Goal: Task Accomplishment & Management: Use online tool/utility

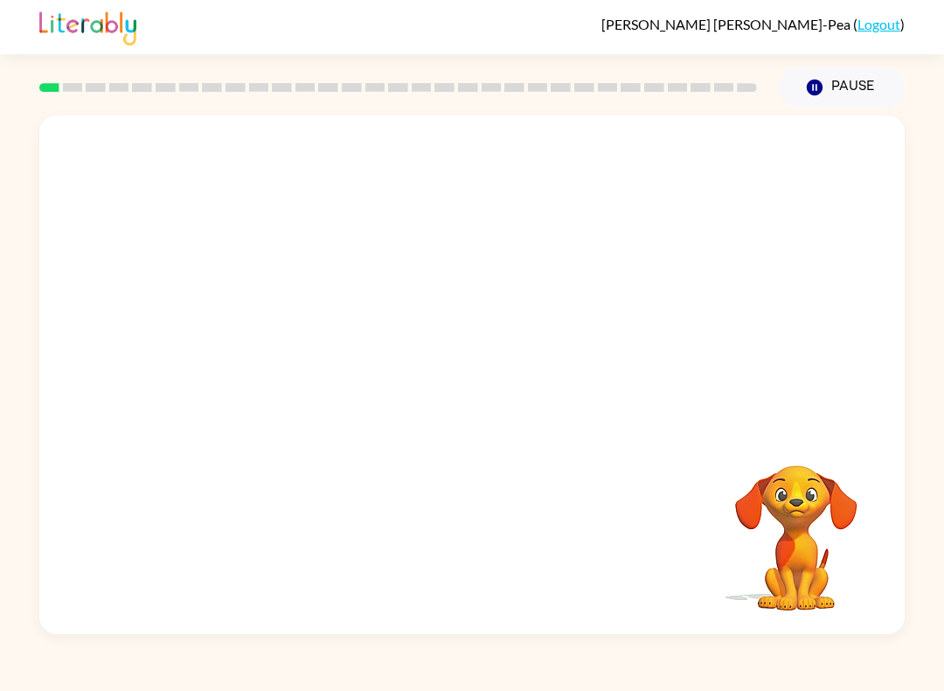
click at [271, 351] on video "Your browser must support playing .mp4 files to use Literably. Please try using…" at bounding box center [472, 271] width 866 height 313
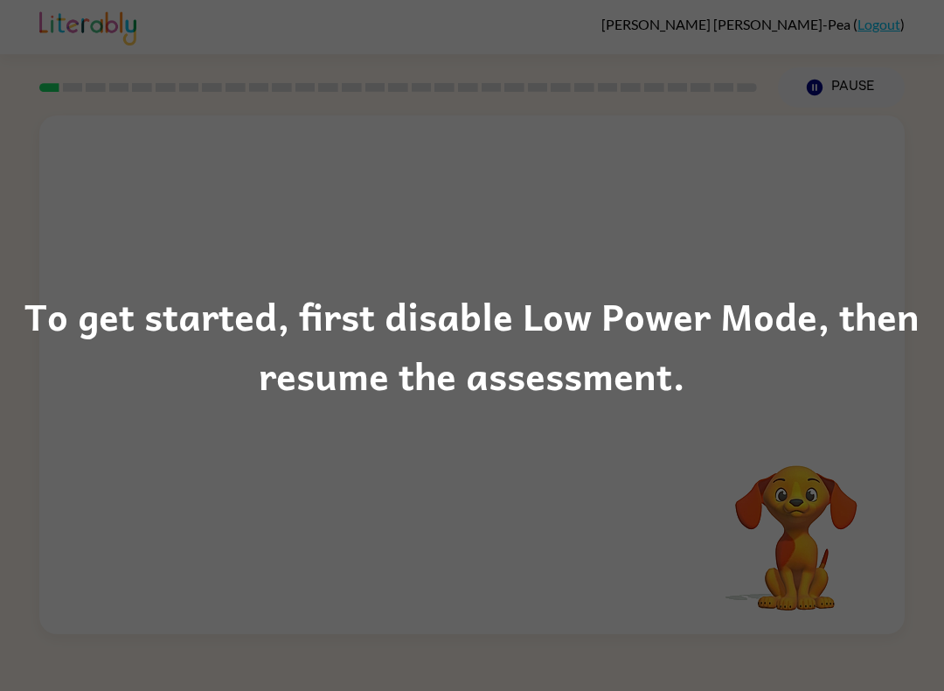
click at [26, 251] on div "To get started, first disable Low Power Mode, then resume the assessment." at bounding box center [472, 345] width 944 height 691
click at [25, 251] on div "To get started, first disable Low Power Mode, then resume the assessment." at bounding box center [472, 345] width 944 height 691
click at [22, 231] on div "To get started, first disable Low Power Mode, then resume the assessment." at bounding box center [472, 345] width 944 height 691
click at [143, 656] on div "To get started, first disable Low Power Mode, then resume the assessment." at bounding box center [472, 345] width 944 height 691
click at [141, 347] on div "To get started, first disable Low Power Mode, then resume the assessment." at bounding box center [472, 345] width 944 height 119
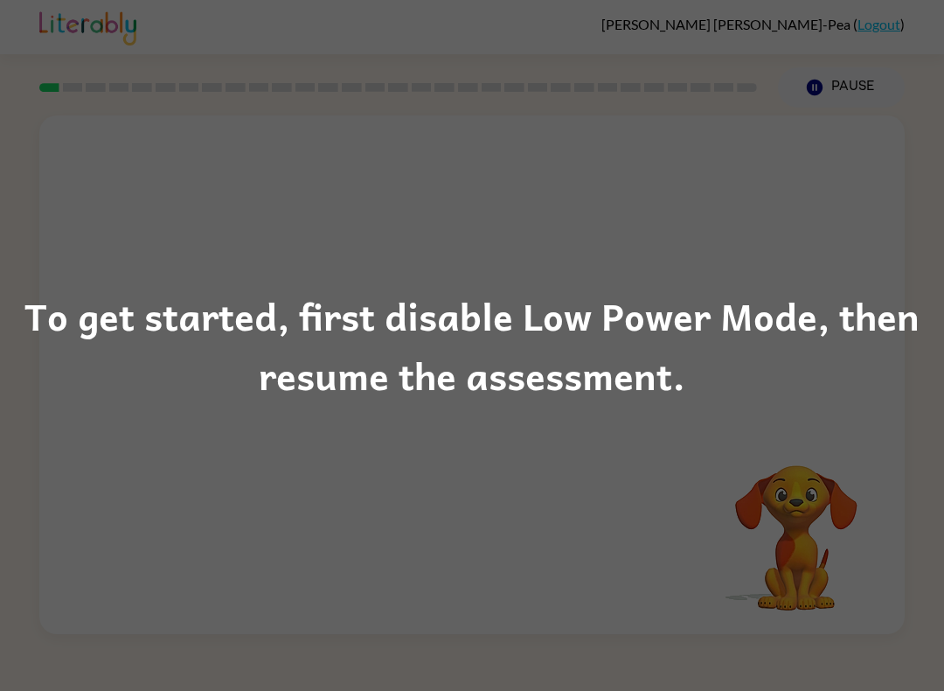
click at [152, 350] on div "To get started, first disable Low Power Mode, then resume the assessment." at bounding box center [472, 345] width 944 height 119
click at [103, 260] on div "To get started, first disable Low Power Mode, then resume the assessment." at bounding box center [472, 345] width 944 height 691
click at [87, 250] on div "To get started, first disable Low Power Mode, then resume the assessment." at bounding box center [472, 345] width 944 height 691
click at [933, 445] on div "To get started, first disable Low Power Mode, then resume the assessment." at bounding box center [472, 345] width 944 height 691
click at [939, 340] on div "To get started, first disable Low Power Mode, then resume the assessment." at bounding box center [472, 345] width 944 height 119
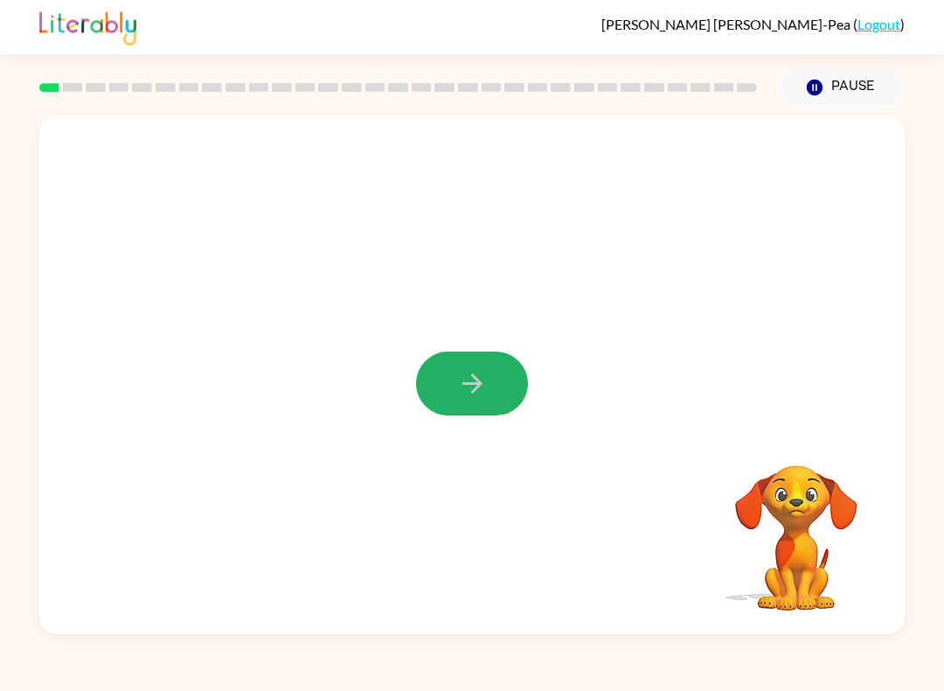
click at [476, 381] on icon "button" at bounding box center [472, 383] width 31 height 31
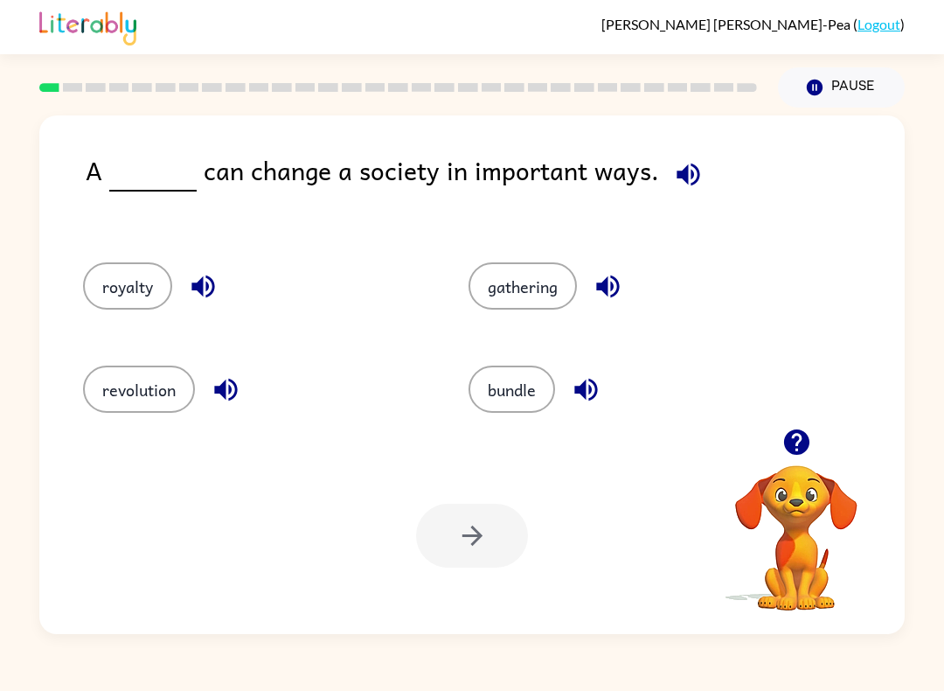
click at [94, 405] on button "revolution" at bounding box center [139, 388] width 112 height 47
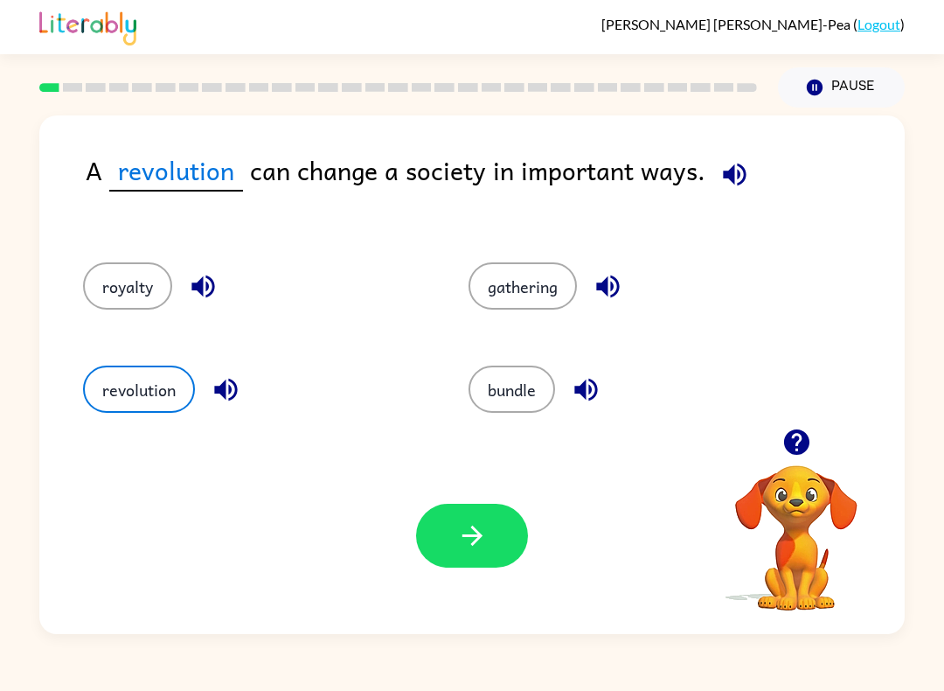
click at [505, 537] on button "button" at bounding box center [472, 536] width 112 height 64
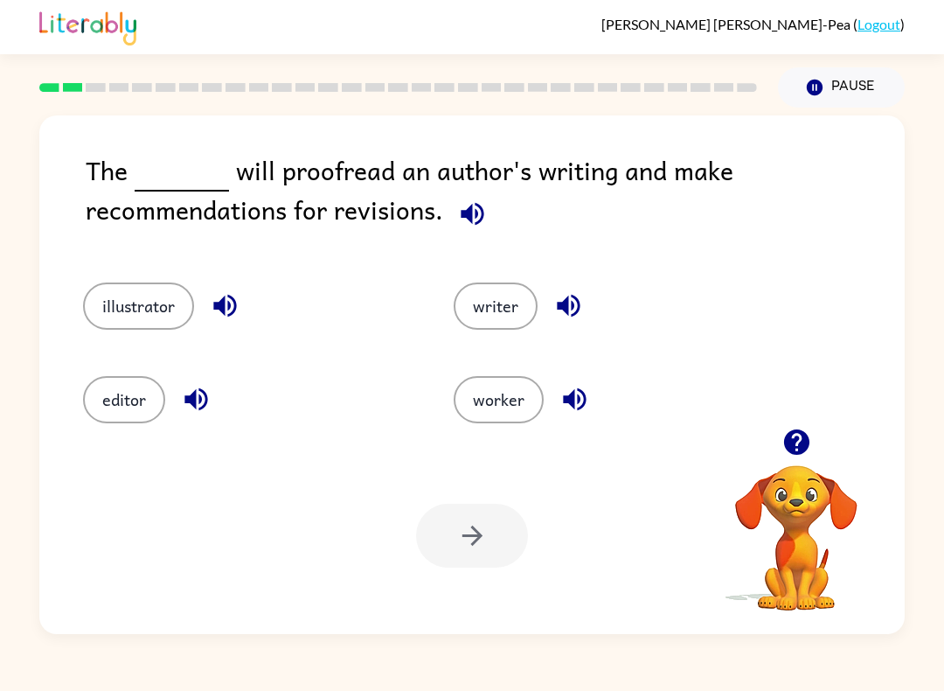
click at [505, 301] on button "writer" at bounding box center [496, 305] width 84 height 47
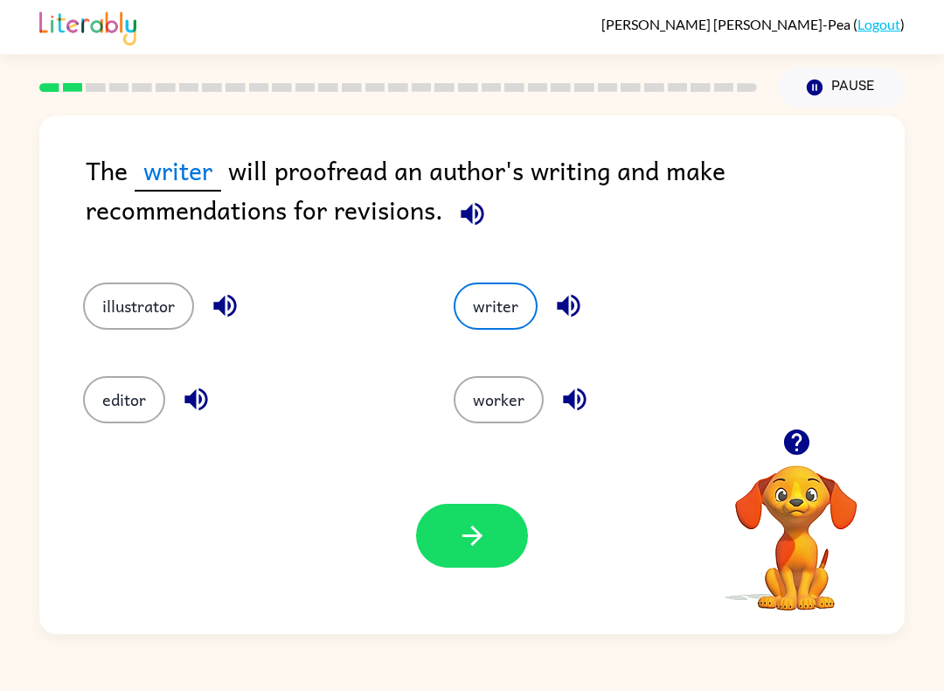
click at [501, 543] on button "button" at bounding box center [472, 536] width 112 height 64
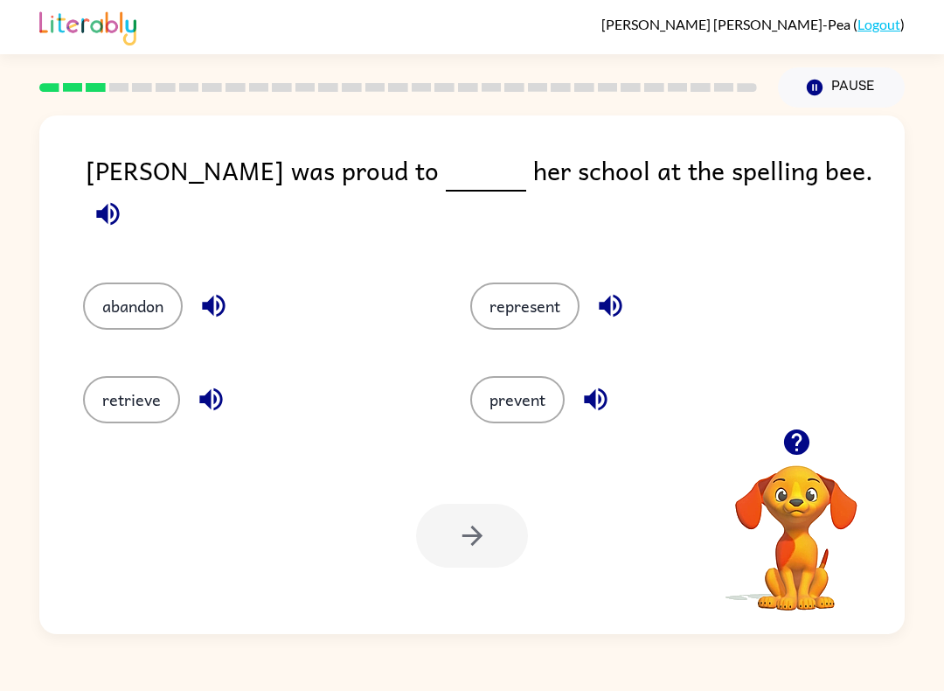
click at [530, 302] on button "represent" at bounding box center [524, 305] width 109 height 47
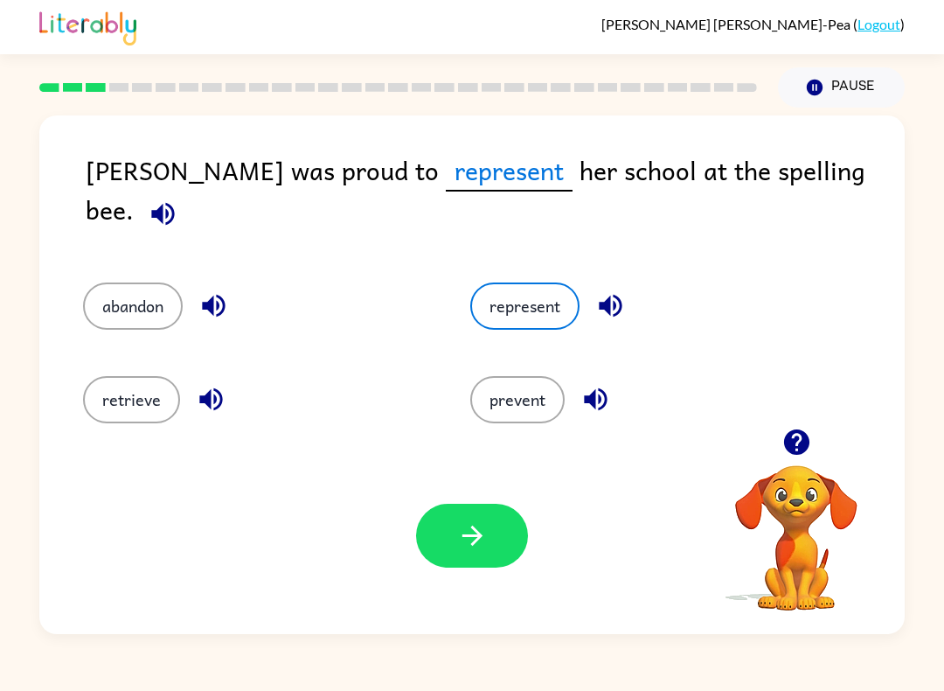
click at [471, 530] on icon "button" at bounding box center [472, 535] width 31 height 31
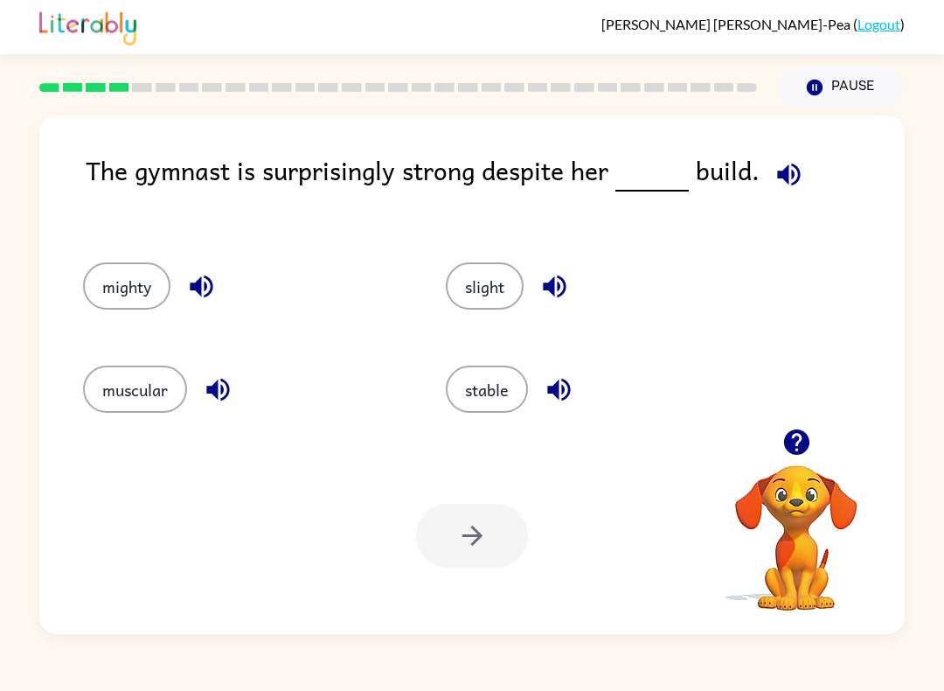
click at [505, 310] on button "slight" at bounding box center [485, 285] width 78 height 47
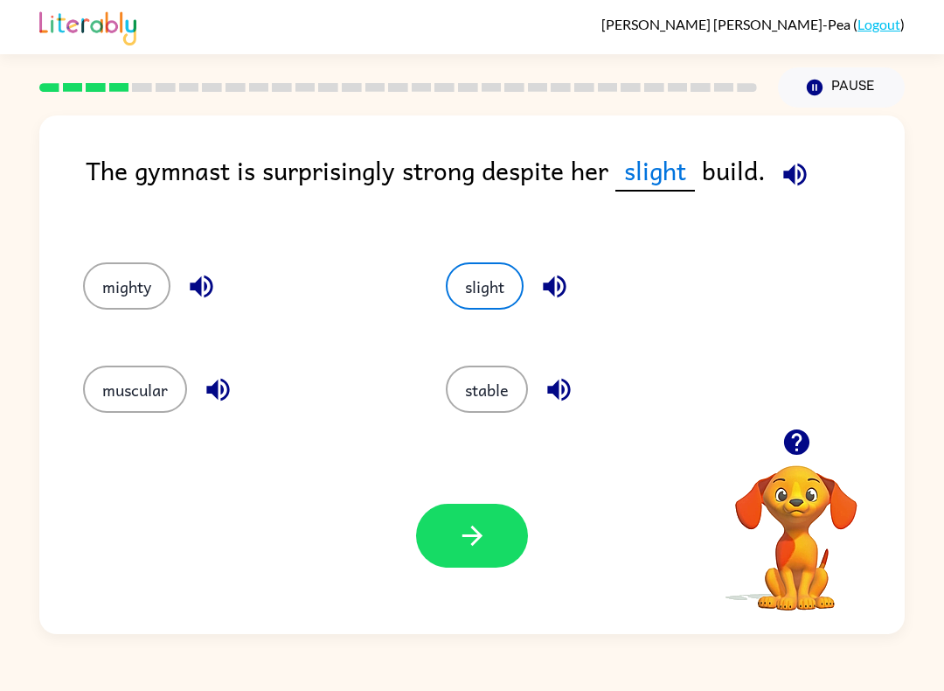
click at [442, 516] on button "button" at bounding box center [472, 536] width 112 height 64
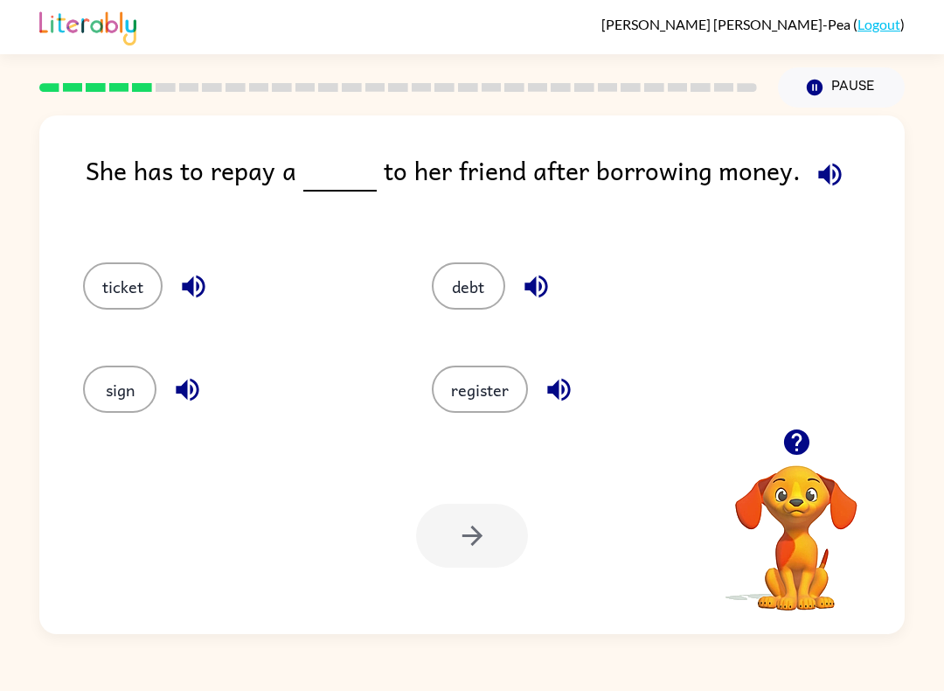
click at [484, 310] on button "debt" at bounding box center [468, 285] width 73 height 47
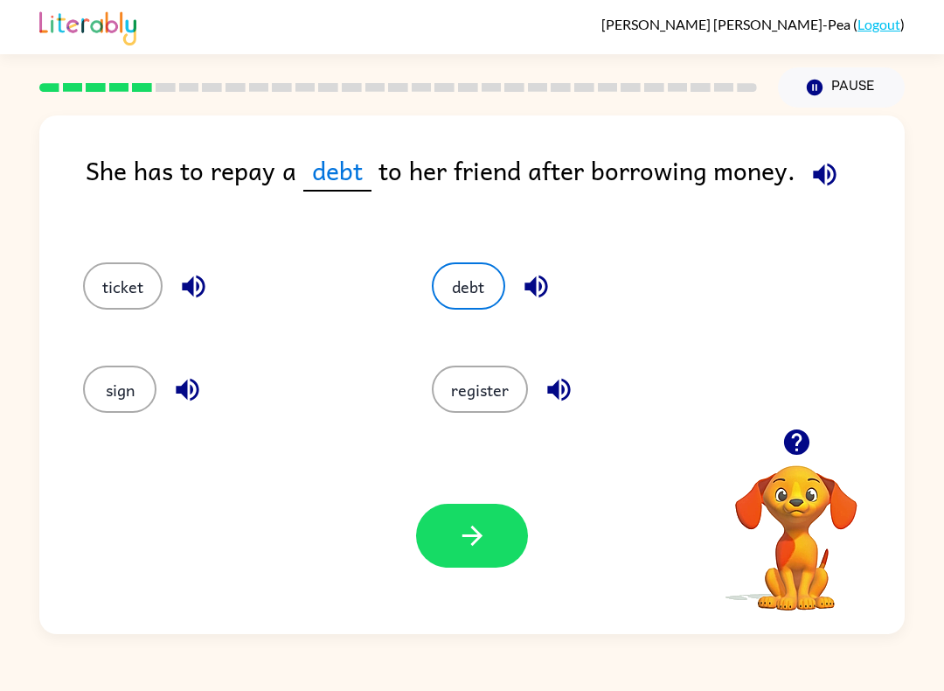
click at [467, 284] on button "debt" at bounding box center [468, 285] width 73 height 47
click at [497, 553] on button "button" at bounding box center [472, 536] width 112 height 64
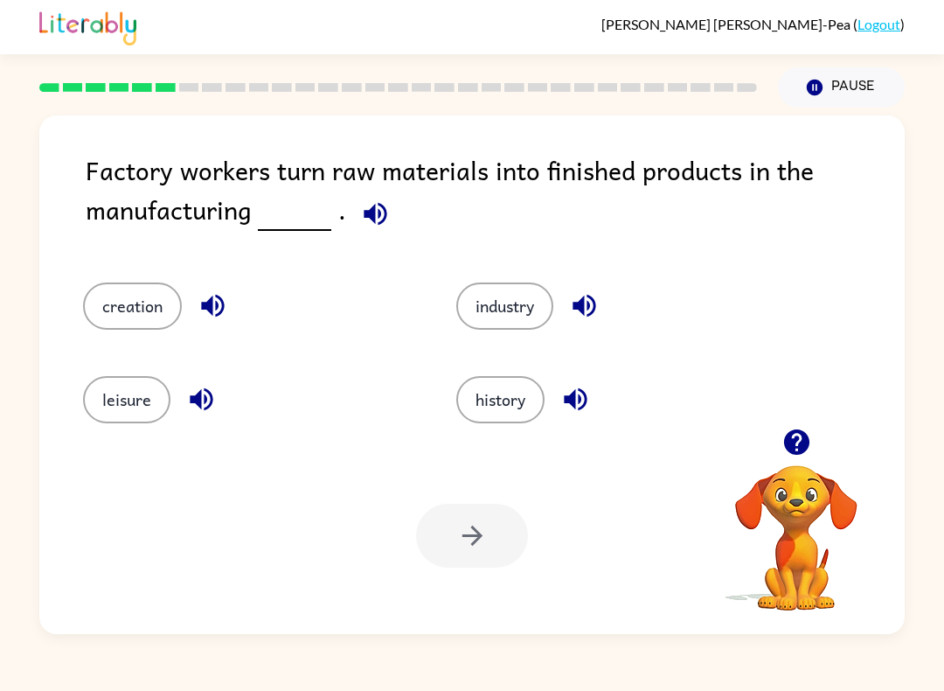
click at [119, 311] on button "creation" at bounding box center [132, 305] width 99 height 47
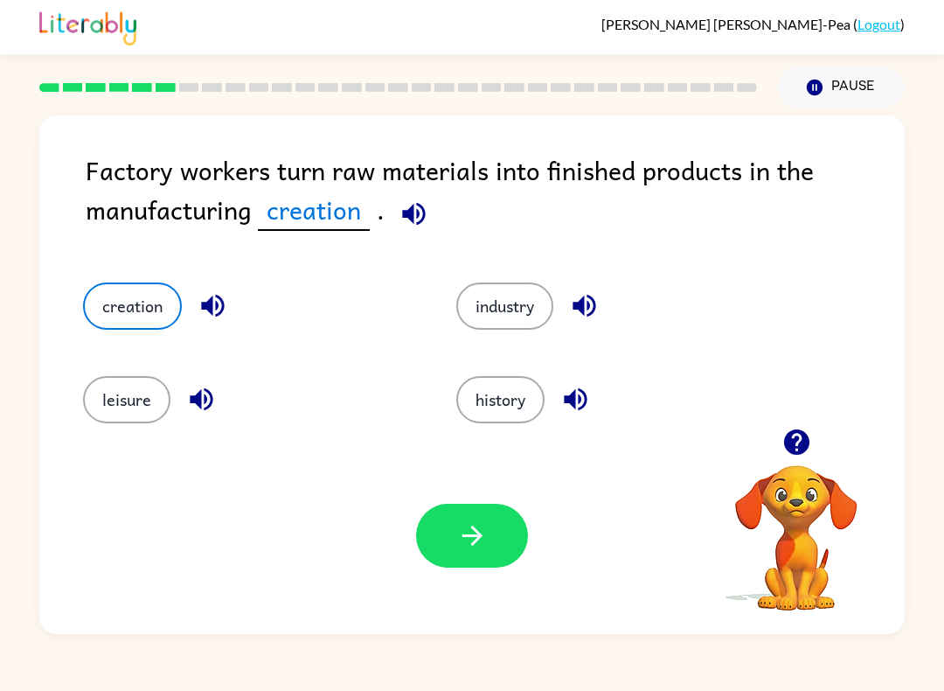
click at [456, 554] on button "button" at bounding box center [472, 536] width 112 height 64
click at [456, 554] on div at bounding box center [472, 536] width 112 height 64
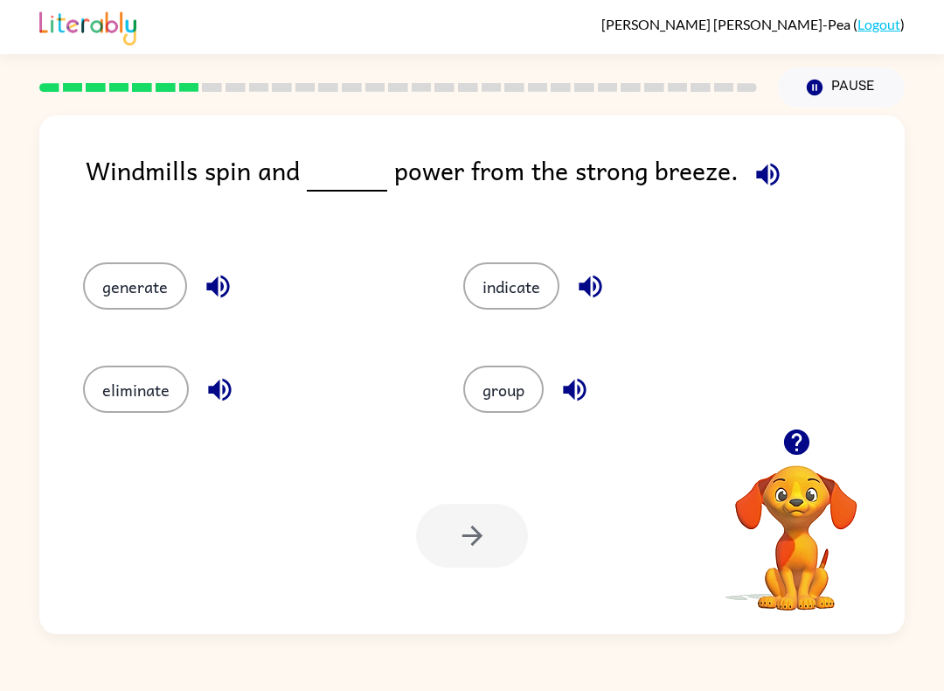
click at [134, 278] on button "generate" at bounding box center [135, 285] width 104 height 47
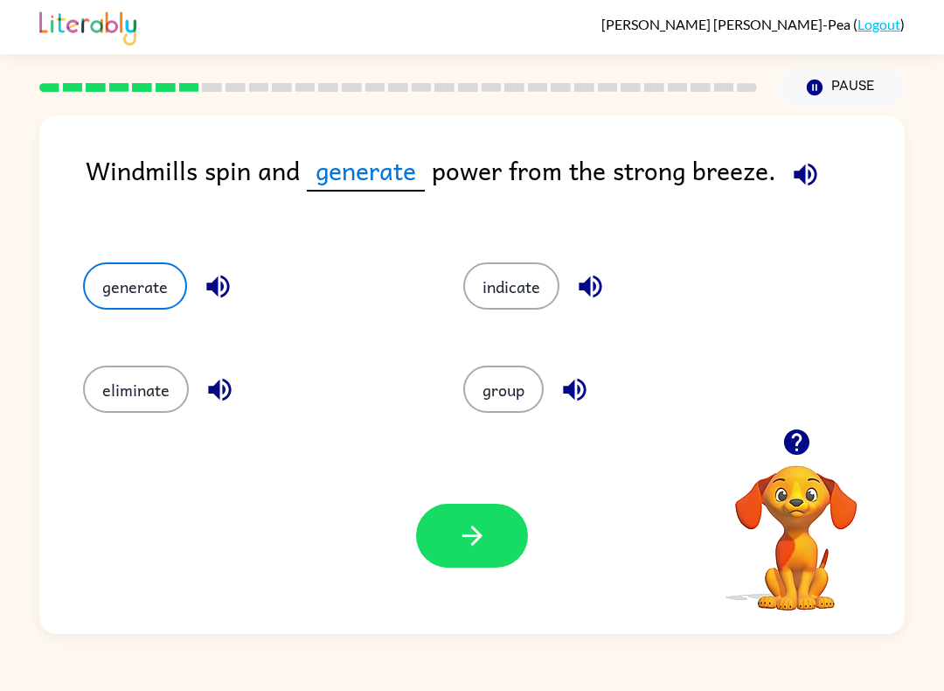
click at [513, 551] on button "button" at bounding box center [472, 536] width 112 height 64
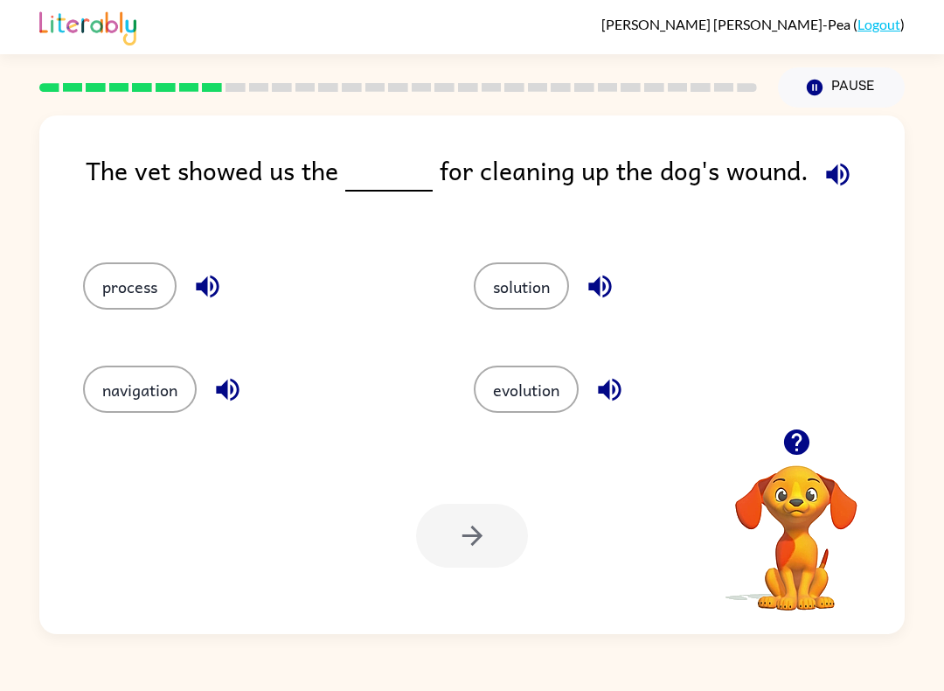
click at [509, 296] on button "solution" at bounding box center [521, 285] width 95 height 47
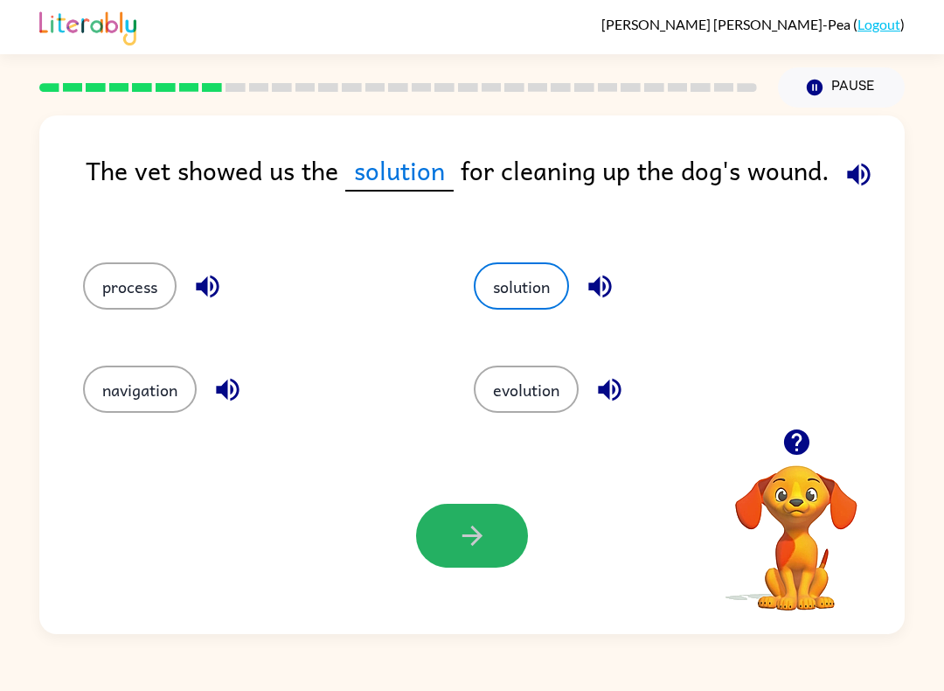
click at [451, 548] on button "button" at bounding box center [472, 536] width 112 height 64
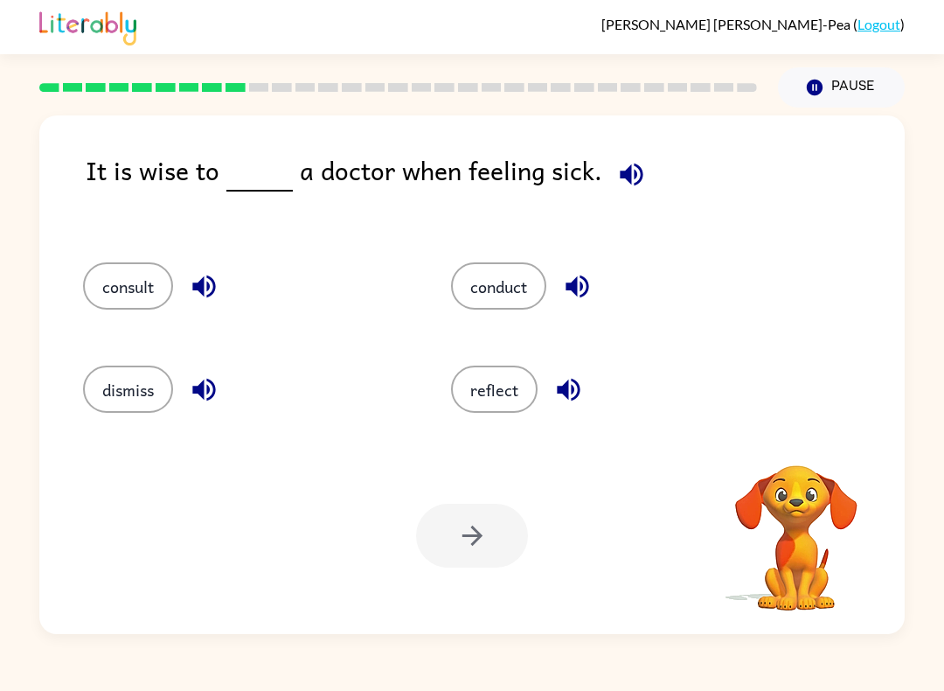
click at [496, 555] on div at bounding box center [472, 536] width 112 height 64
click at [115, 282] on button "consult" at bounding box center [128, 285] width 90 height 47
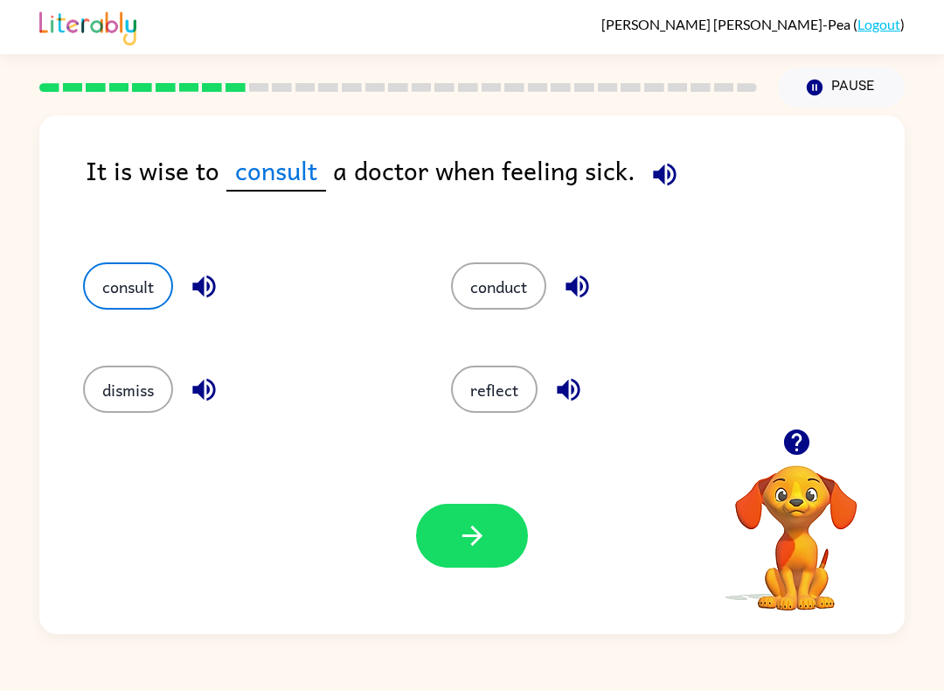
click at [461, 517] on button "button" at bounding box center [472, 536] width 112 height 64
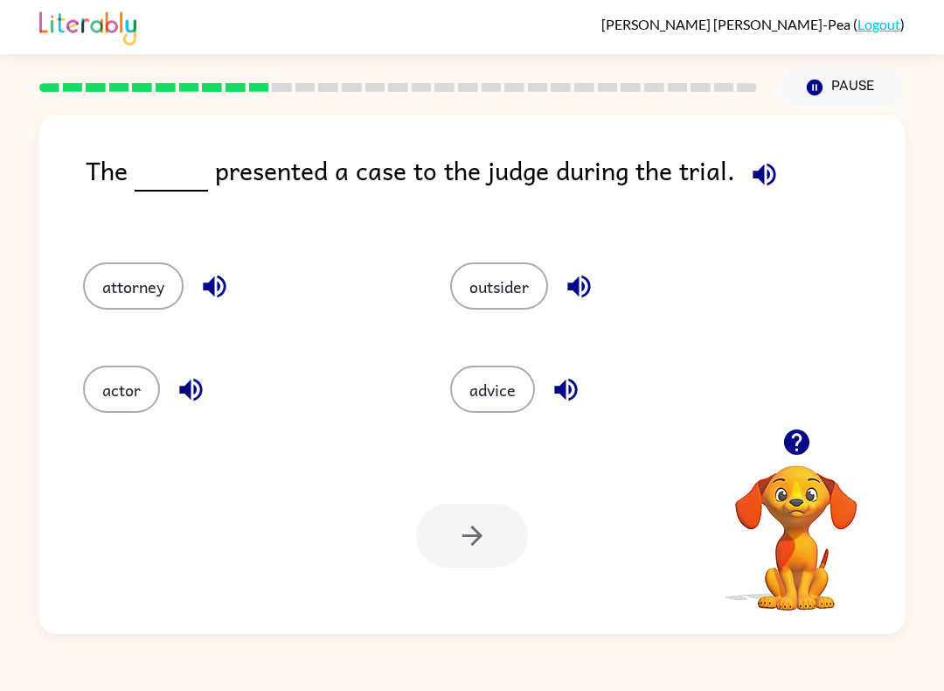
click at [110, 400] on button "actor" at bounding box center [121, 388] width 77 height 47
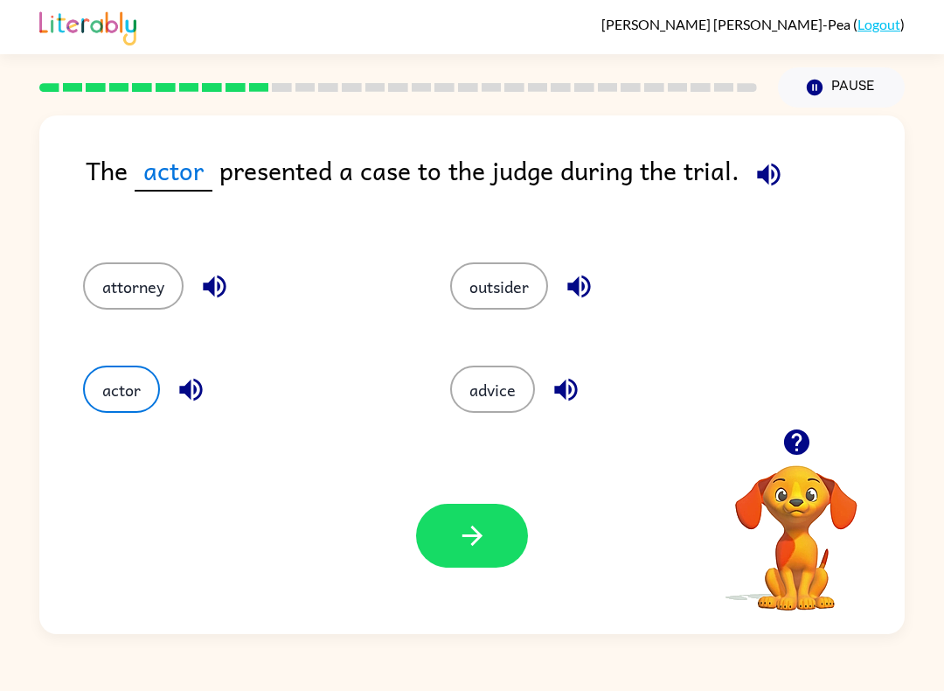
click at [475, 533] on icon "button" at bounding box center [472, 535] width 31 height 31
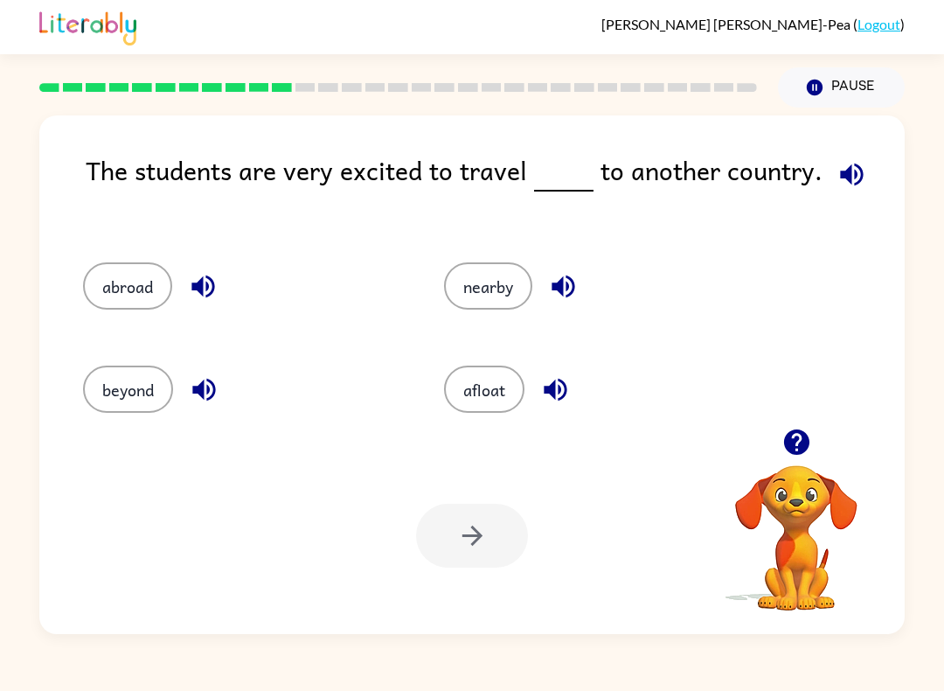
click at [130, 310] on button "abroad" at bounding box center [127, 285] width 89 height 47
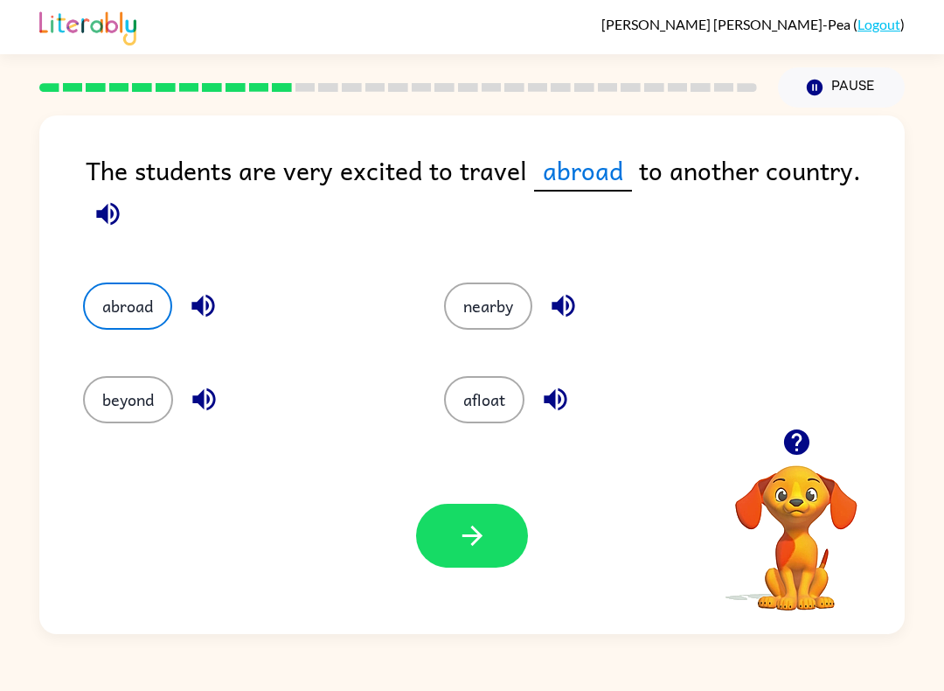
click at [440, 542] on button "button" at bounding box center [472, 536] width 112 height 64
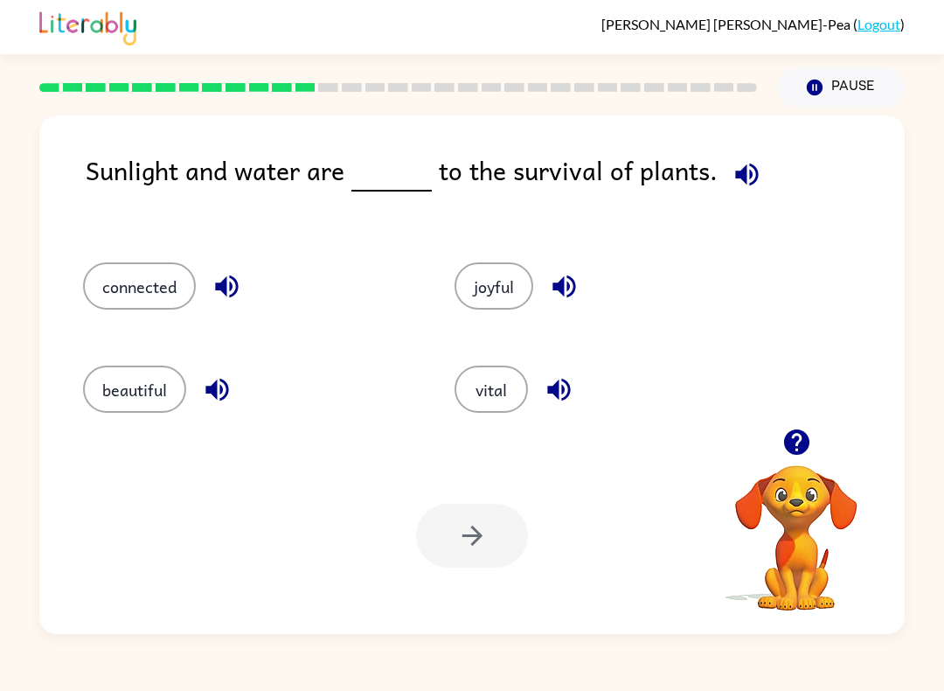
click at [123, 282] on button "connected" at bounding box center [139, 285] width 113 height 47
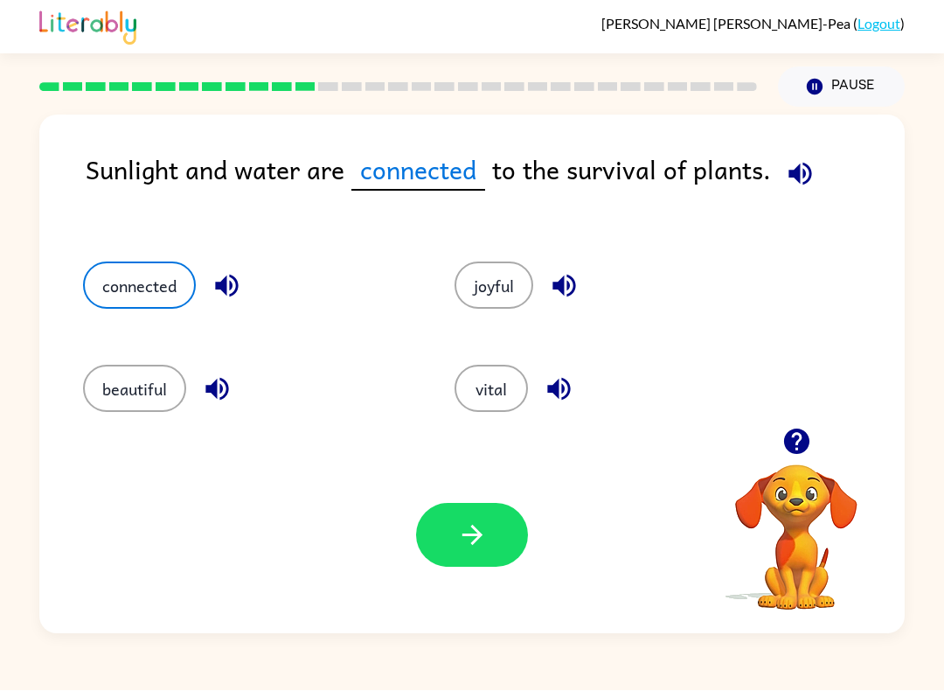
click at [474, 521] on icon "button" at bounding box center [472, 535] width 31 height 31
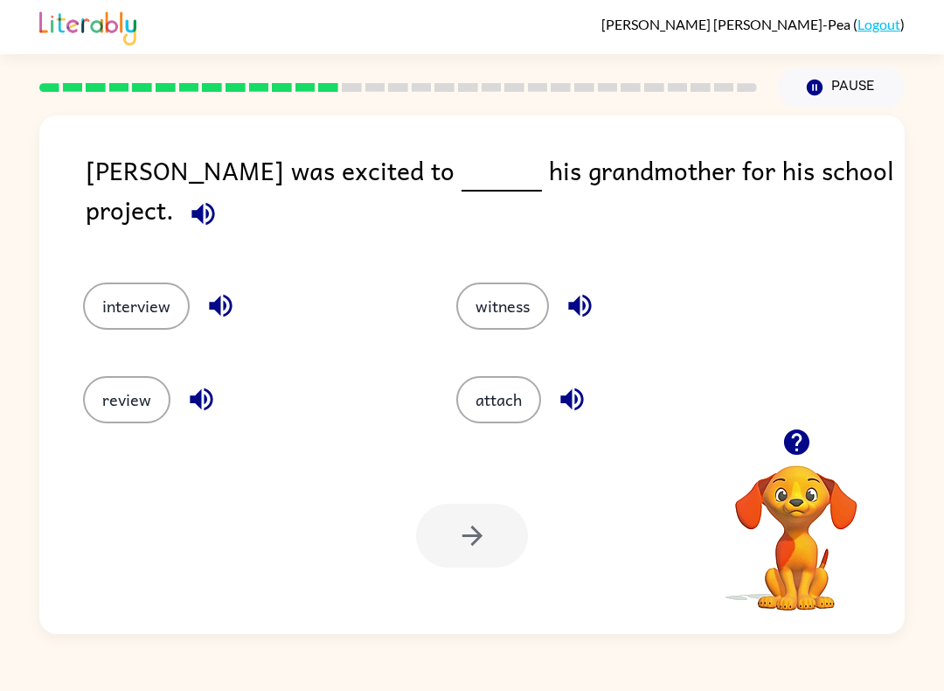
click at [135, 282] on button "interview" at bounding box center [136, 305] width 107 height 47
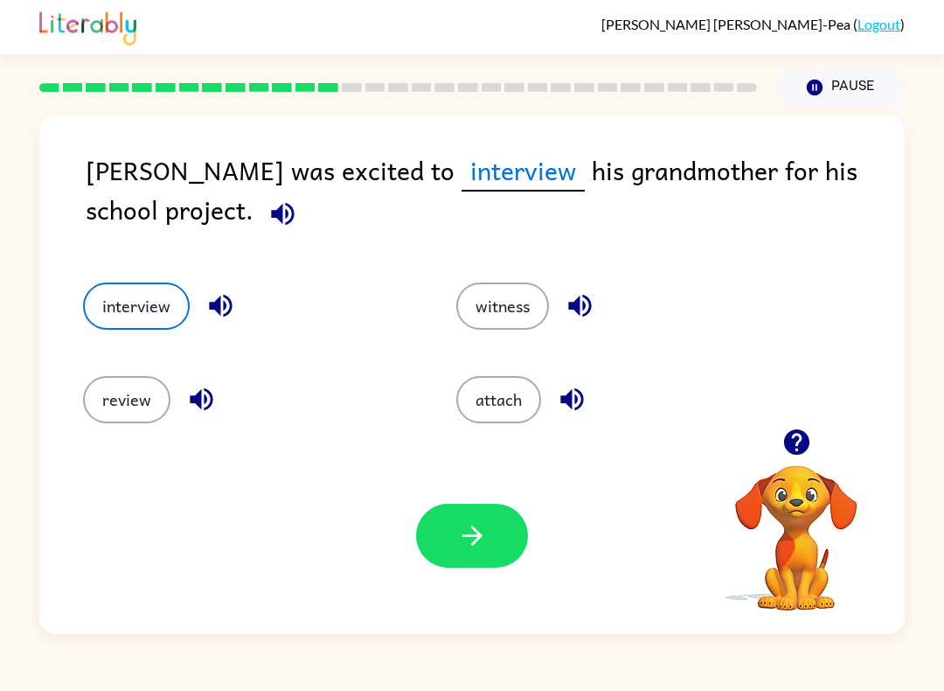
click at [472, 555] on button "button" at bounding box center [472, 536] width 112 height 64
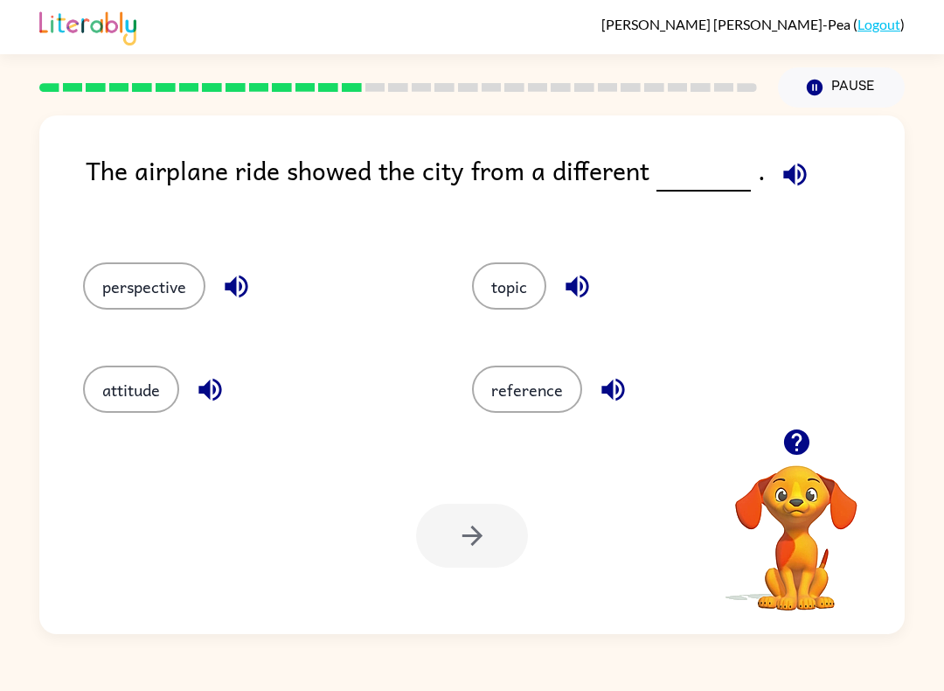
click at [172, 303] on button "perspective" at bounding box center [144, 285] width 122 height 47
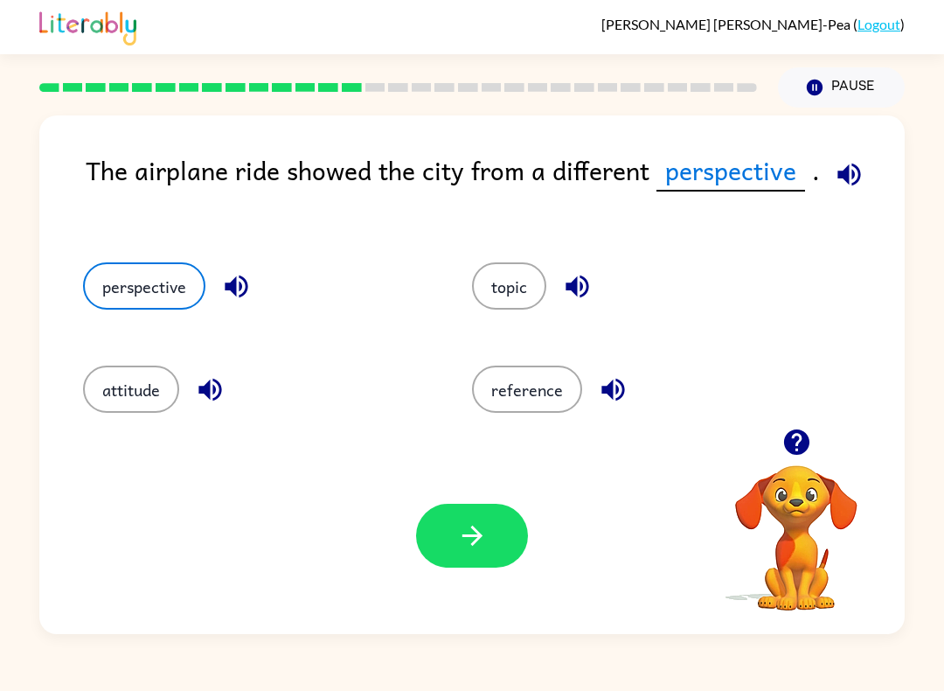
click at [473, 539] on icon "button" at bounding box center [472, 535] width 31 height 31
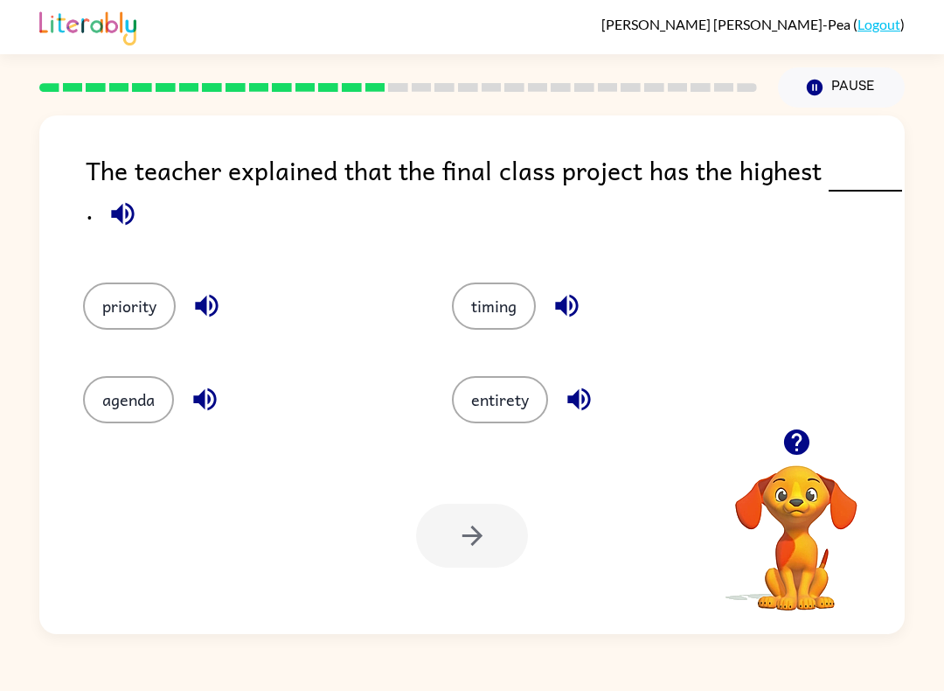
click at [113, 305] on button "priority" at bounding box center [129, 305] width 93 height 47
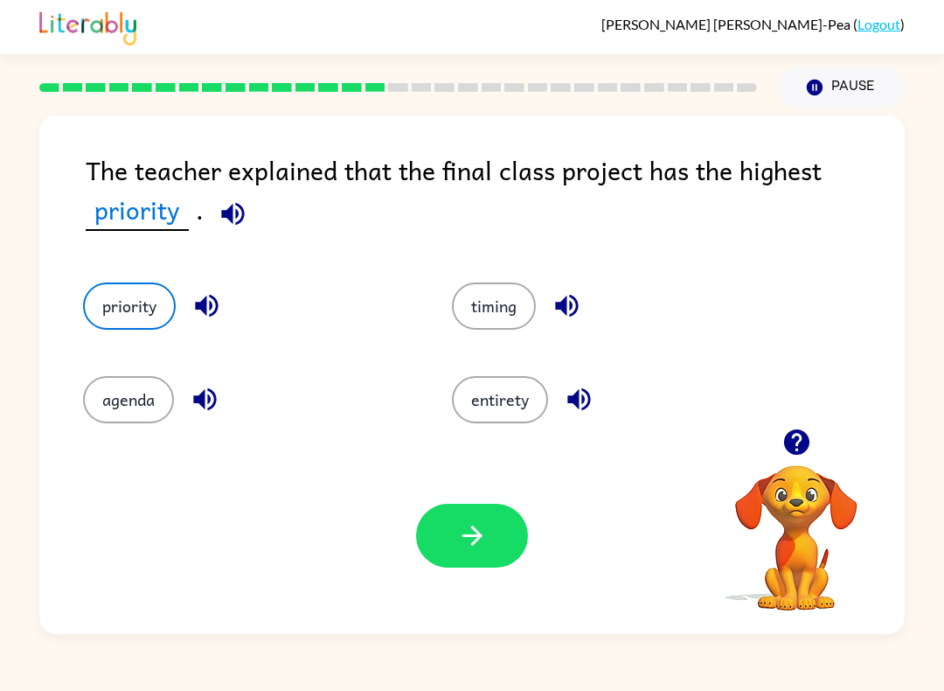
click at [488, 532] on button "button" at bounding box center [472, 536] width 112 height 64
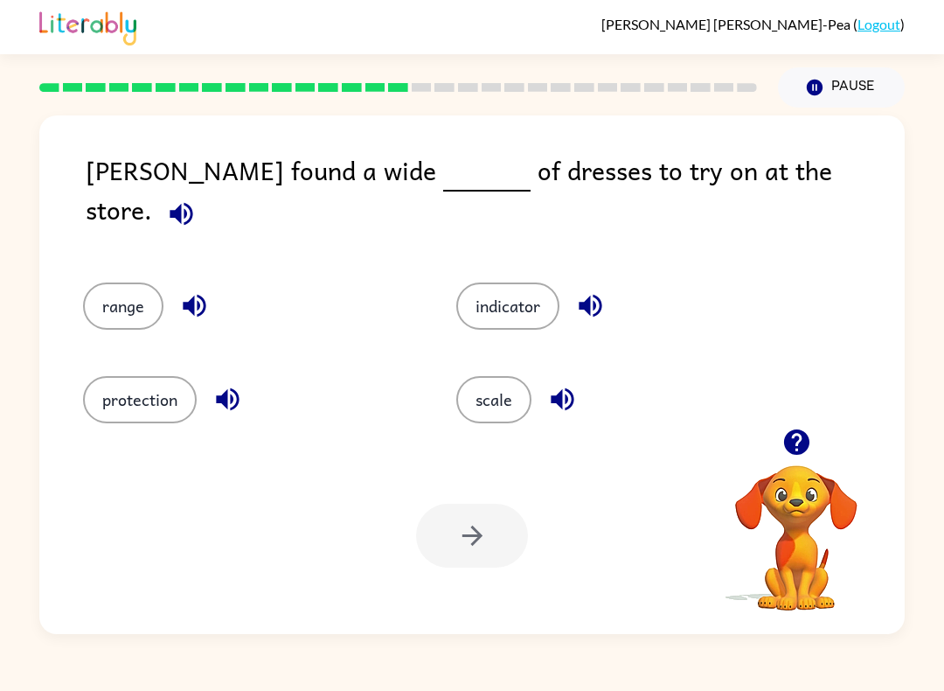
click at [490, 249] on div "indicator" at bounding box center [609, 296] width 373 height 94
click at [513, 302] on button "indicator" at bounding box center [507, 305] width 103 height 47
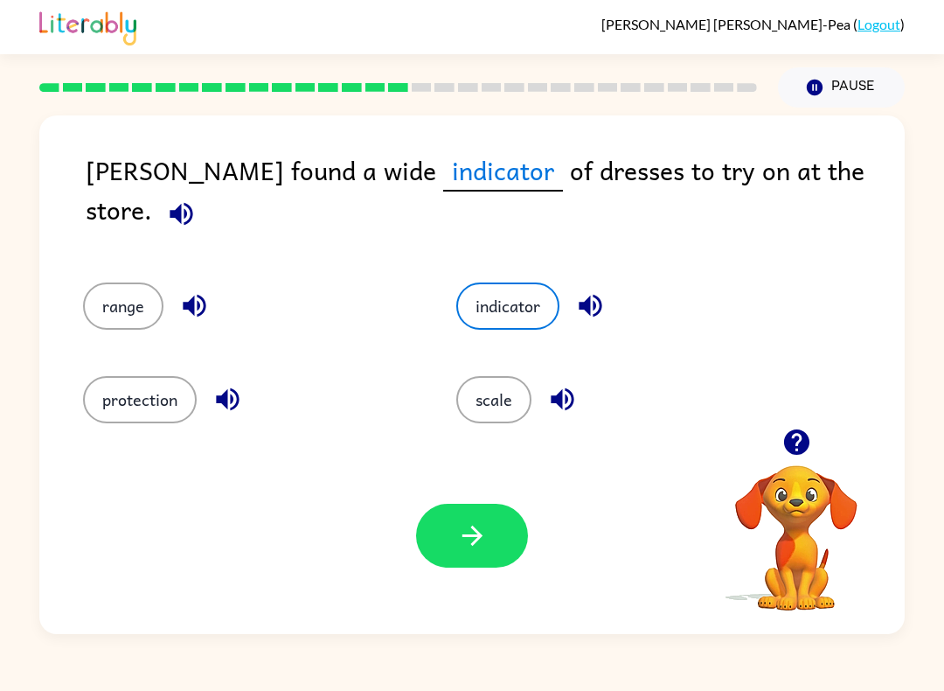
click at [473, 388] on button "scale" at bounding box center [493, 399] width 75 height 47
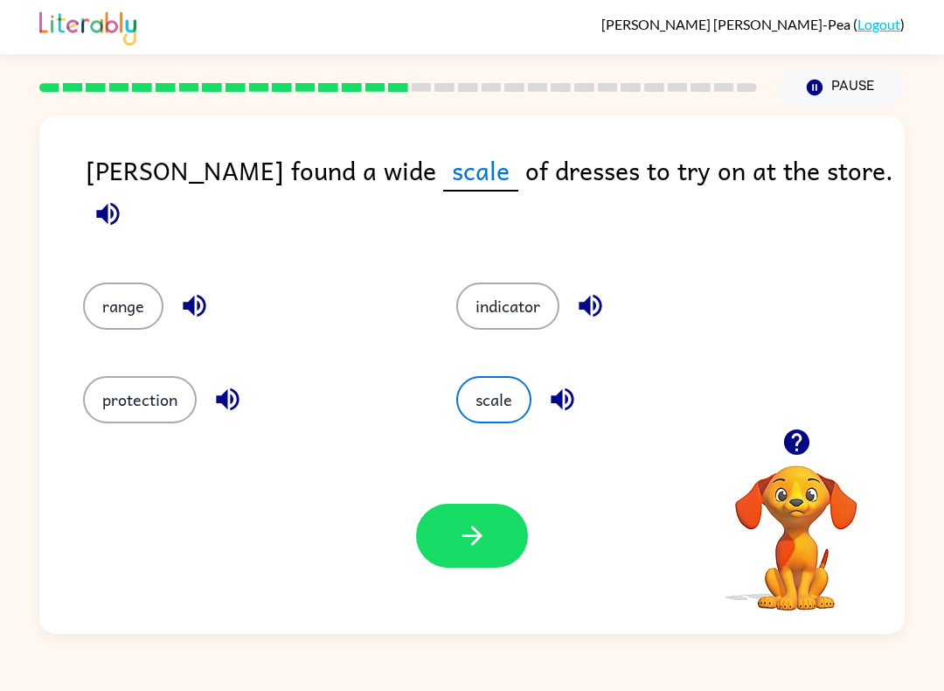
click at [499, 287] on button "indicator" at bounding box center [507, 305] width 103 height 47
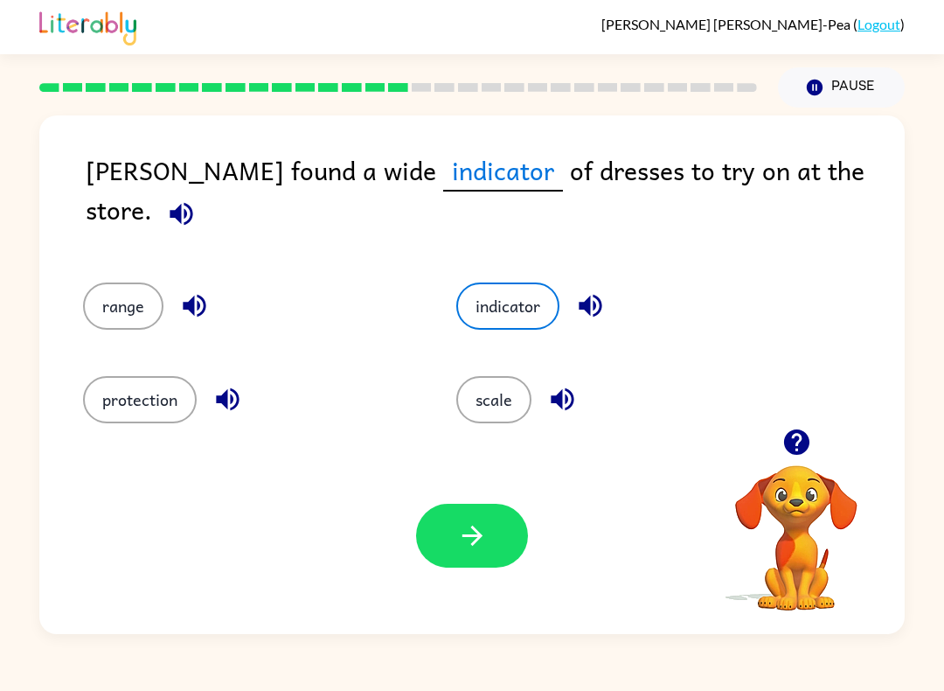
click at [102, 257] on div "range" at bounding box center [236, 296] width 373 height 94
click at [141, 298] on button "range" at bounding box center [123, 305] width 80 height 47
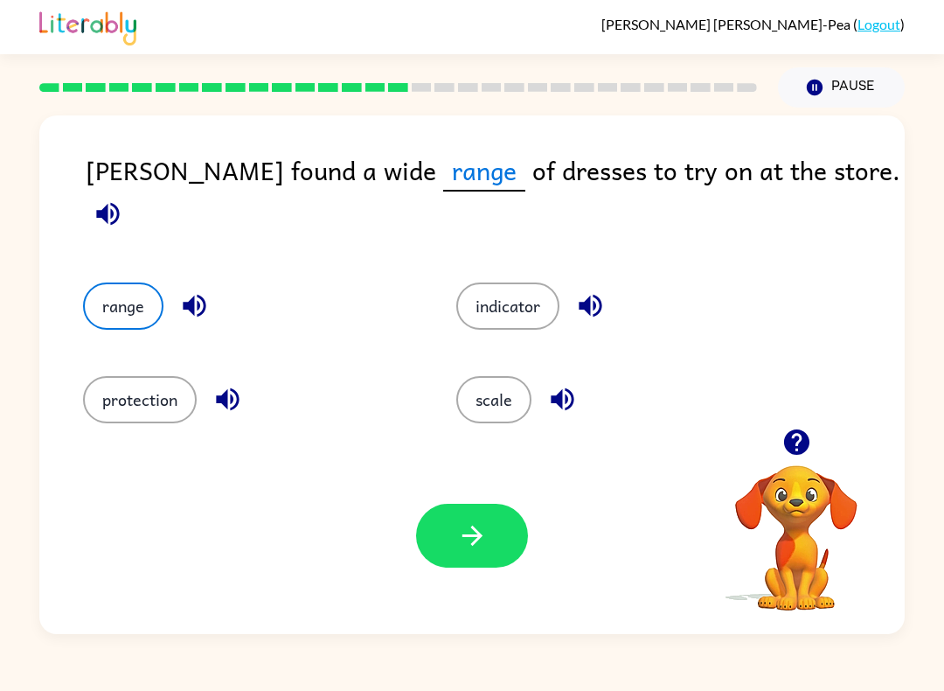
click at [443, 497] on div "Your browser must support playing .mp4 files to use Literably. Please try using…" at bounding box center [472, 535] width 866 height 197
click at [456, 519] on button "button" at bounding box center [472, 536] width 112 height 64
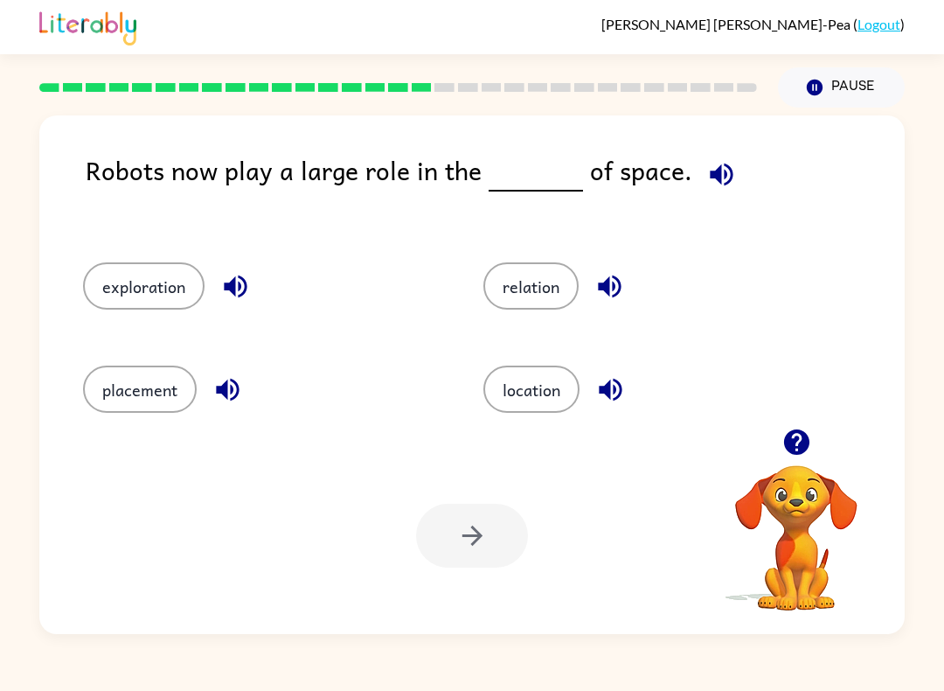
click at [101, 282] on button "exploration" at bounding box center [144, 285] width 122 height 47
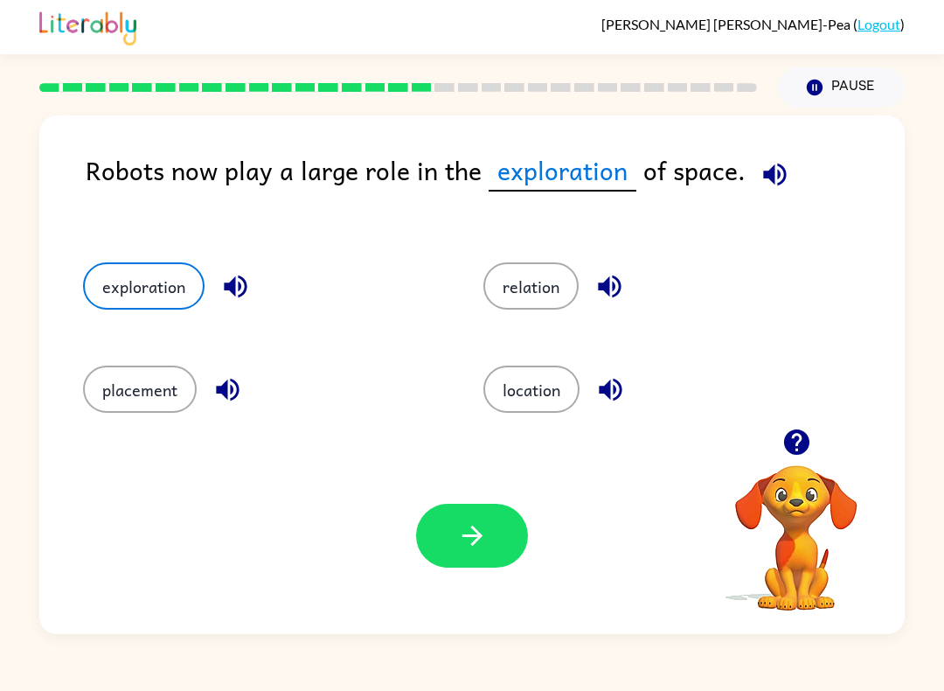
click at [450, 530] on button "button" at bounding box center [472, 536] width 112 height 64
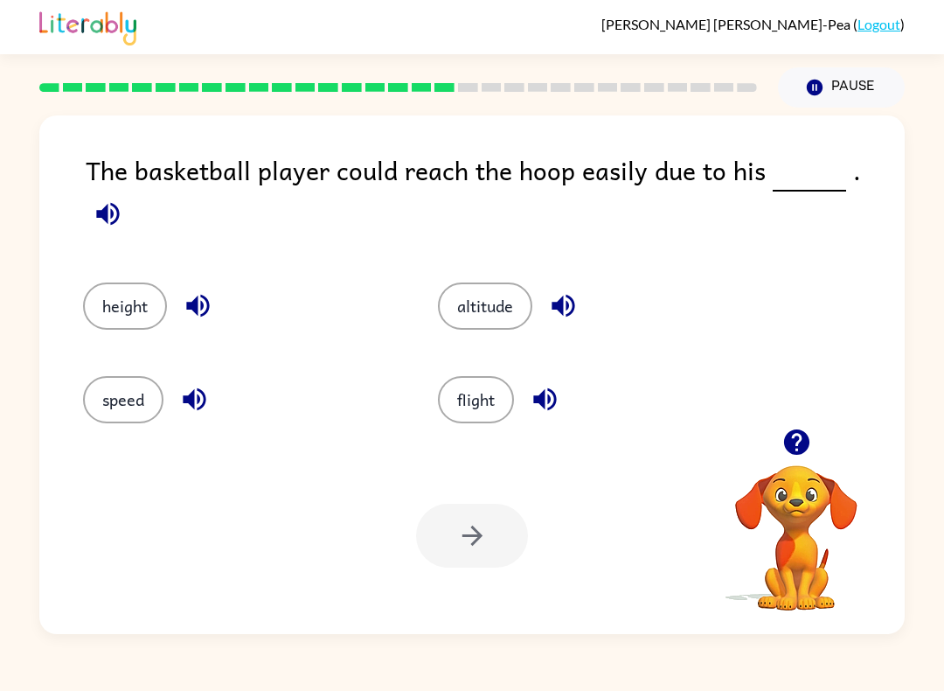
click at [95, 282] on button "height" at bounding box center [125, 305] width 84 height 47
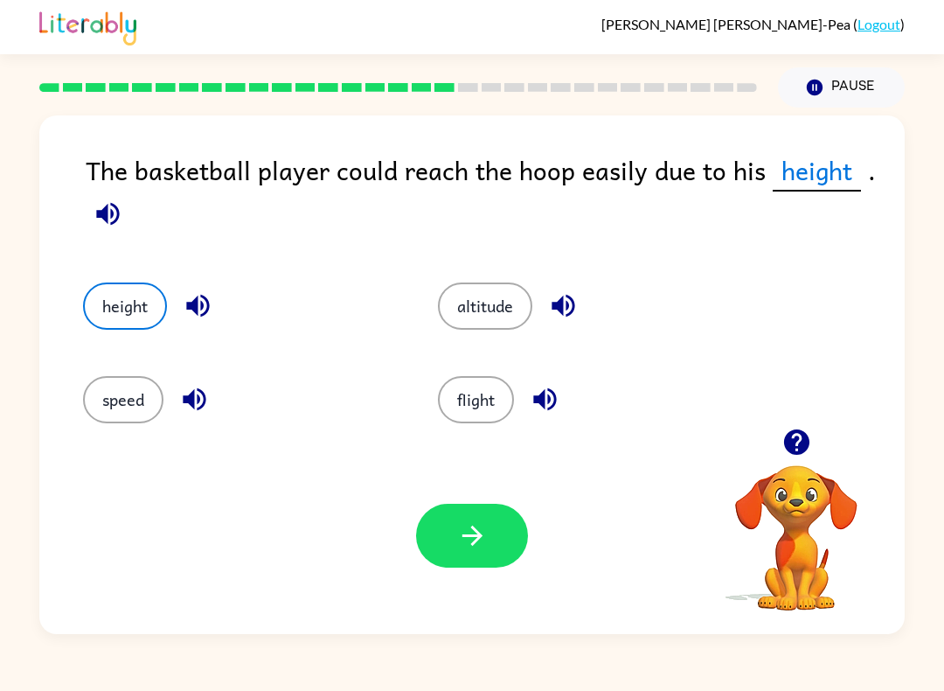
click at [463, 523] on icon "button" at bounding box center [472, 535] width 31 height 31
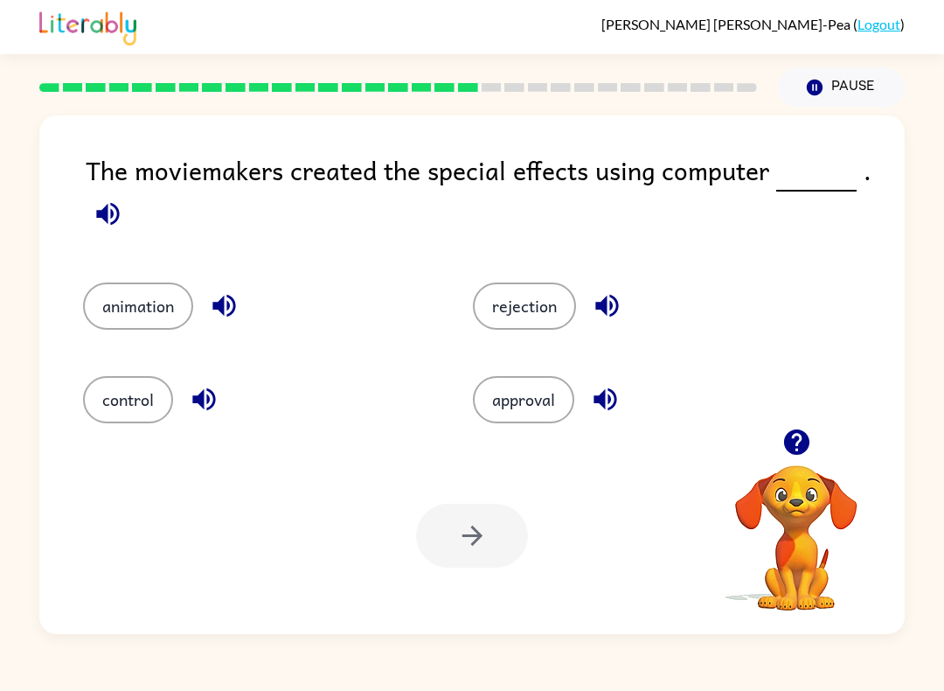
click at [125, 323] on button "animation" at bounding box center [138, 305] width 110 height 47
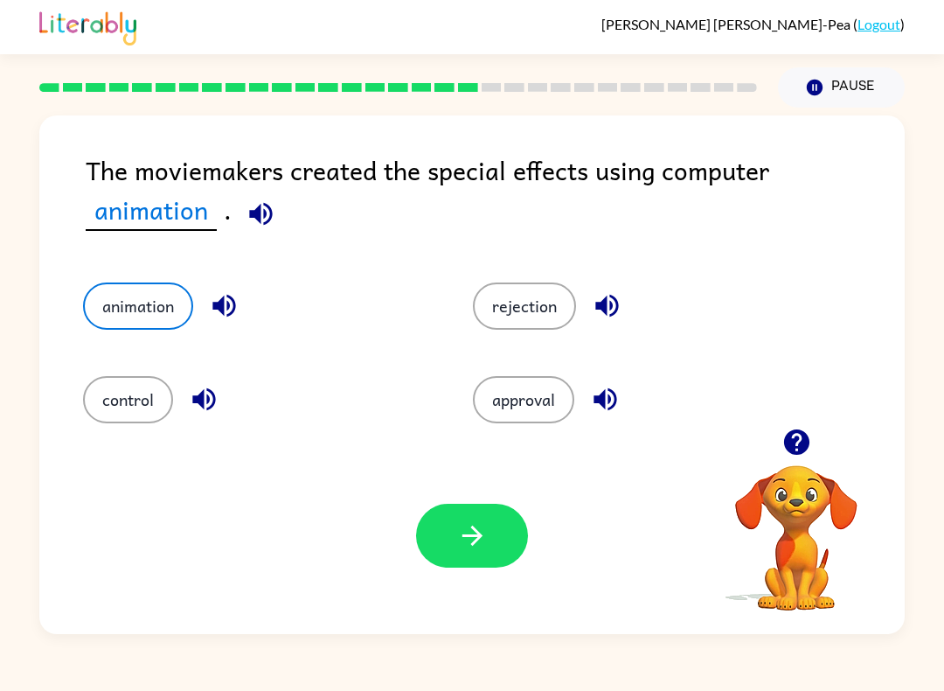
click at [470, 540] on icon "button" at bounding box center [472, 535] width 31 height 31
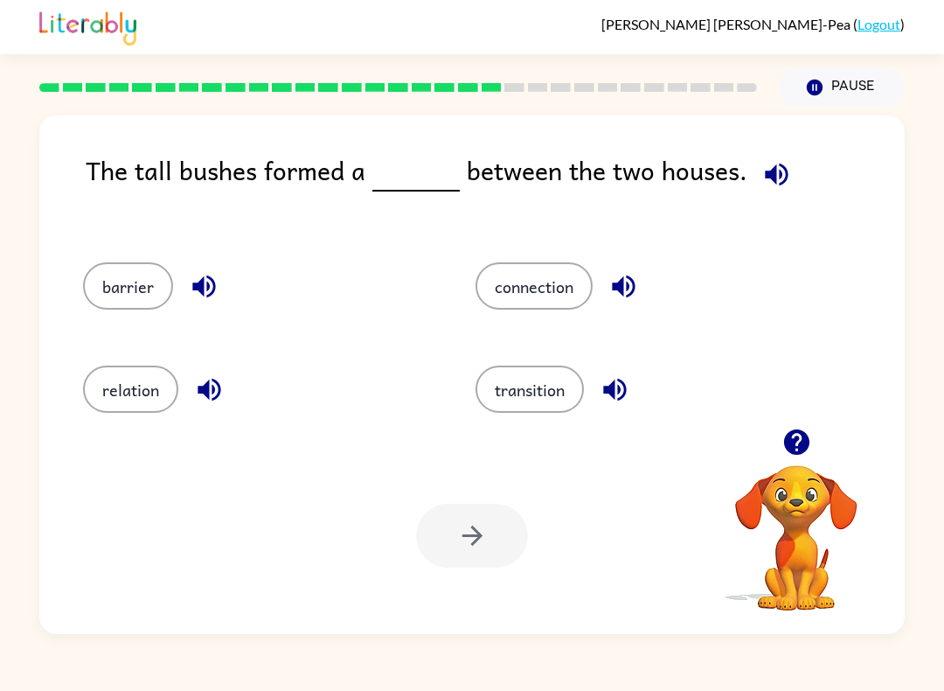
click at [98, 287] on button "barrier" at bounding box center [128, 285] width 90 height 47
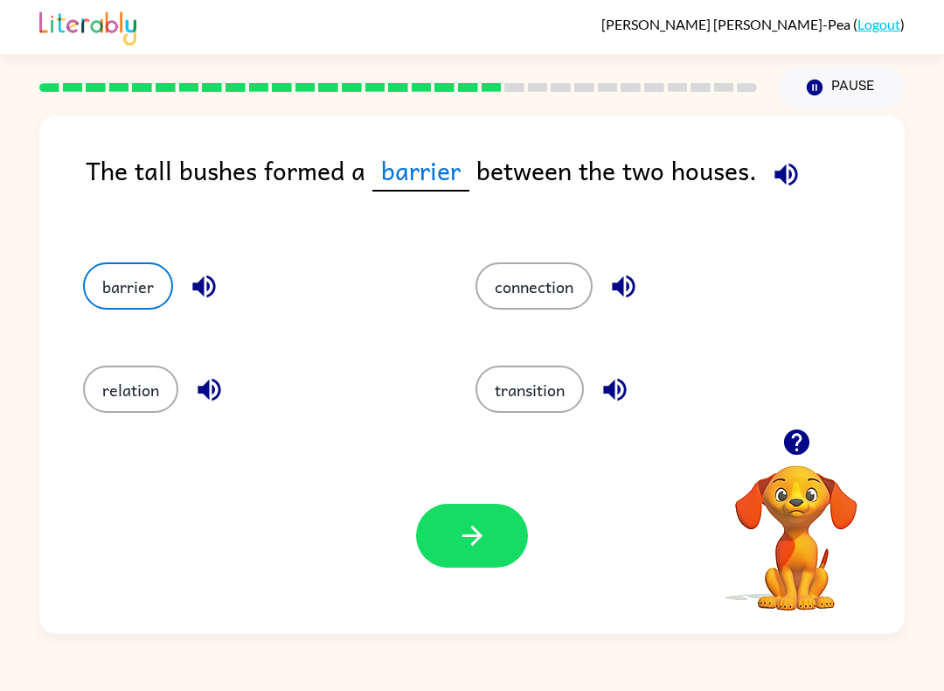
click at [470, 525] on icon "button" at bounding box center [472, 535] width 31 height 31
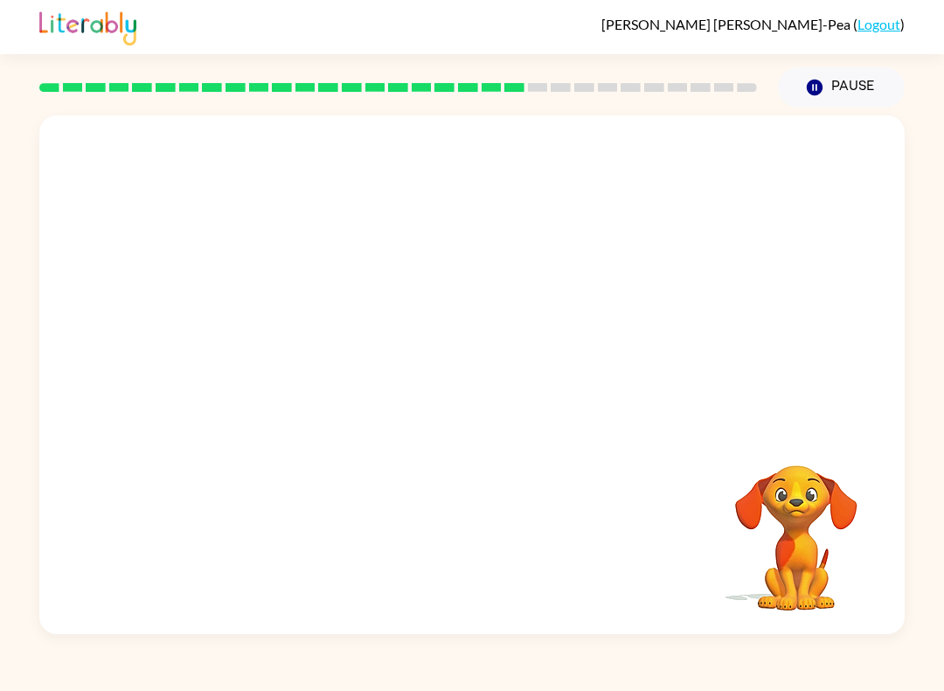
click at [830, 174] on video "Your browser must support playing .mp4 files to use Literably. Please try using…" at bounding box center [472, 271] width 866 height 313
click at [890, 178] on video "Your browser must support playing .mp4 files to use Literably. Please try using…" at bounding box center [472, 271] width 866 height 313
click at [891, 171] on video "Your browser must support playing .mp4 files to use Literably. Please try using…" at bounding box center [472, 271] width 866 height 313
click at [312, 356] on video "Your browser must support playing .mp4 files to use Literably. Please try using…" at bounding box center [472, 271] width 866 height 313
click at [27, 96] on div "William-Marcelo Rivera-Pea ( Logout ) Pause Pause Your browser must support pla…" at bounding box center [472, 345] width 944 height 691
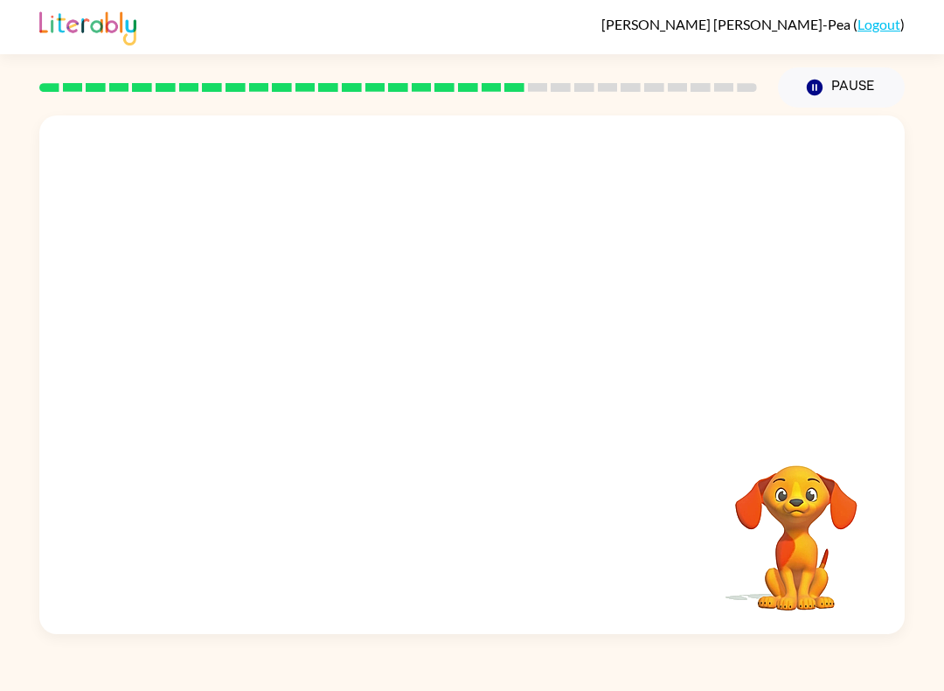
click at [5, 108] on div "William-Marcelo Rivera-Pea ( Logout ) Pause Pause Your browser must support pla…" at bounding box center [472, 345] width 944 height 691
click at [31, 218] on div "Your browser must support playing .mp4 files to use Literably. Please try using…" at bounding box center [472, 371] width 944 height 526
click at [34, 225] on div "Your browser must support playing .mp4 files to use Literably. Please try using…" at bounding box center [472, 371] width 944 height 526
click at [29, 214] on div "Your browser must support playing .mp4 files to use Literably. Please try using…" at bounding box center [472, 371] width 944 height 526
click at [35, 202] on div "Your browser must support playing .mp4 files to use Literably. Please try using…" at bounding box center [472, 371] width 944 height 526
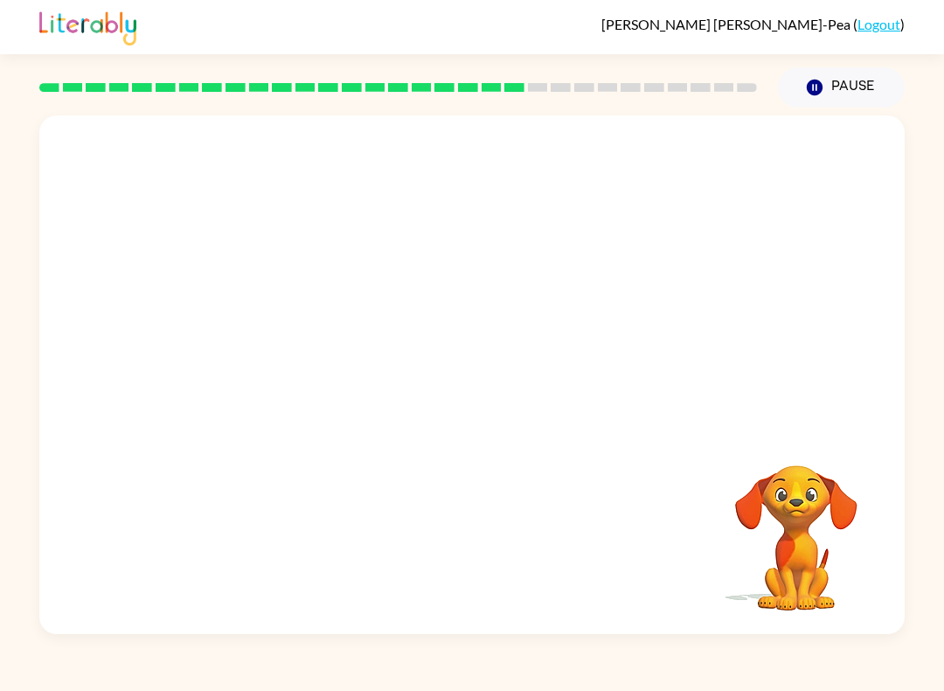
click at [35, 198] on div "Your browser must support playing .mp4 files to use Literably. Please try using…" at bounding box center [472, 371] width 944 height 526
click at [0, 141] on div "Your browser must support playing .mp4 files to use Literably. Please try using…" at bounding box center [472, 371] width 944 height 526
click at [3, 133] on div "Your browser must support playing .mp4 files to use Literably. Please try using…" at bounding box center [472, 371] width 944 height 526
click at [449, 358] on button "button" at bounding box center [472, 384] width 112 height 64
click at [449, 358] on div at bounding box center [472, 384] width 112 height 64
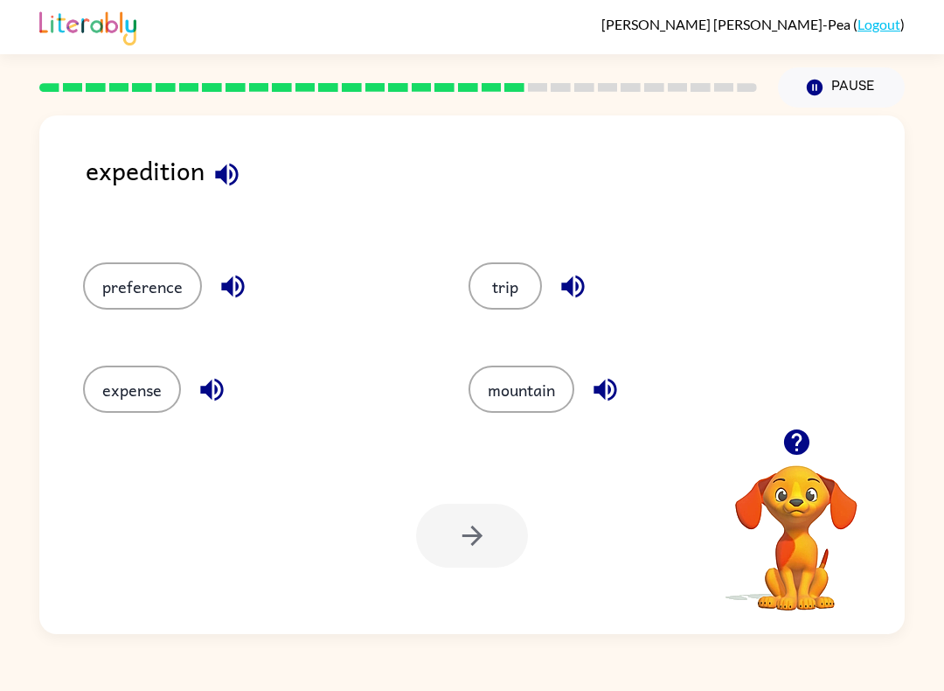
click at [213, 183] on icon "button" at bounding box center [227, 174] width 31 height 31
click at [132, 283] on button "preference" at bounding box center [142, 285] width 119 height 47
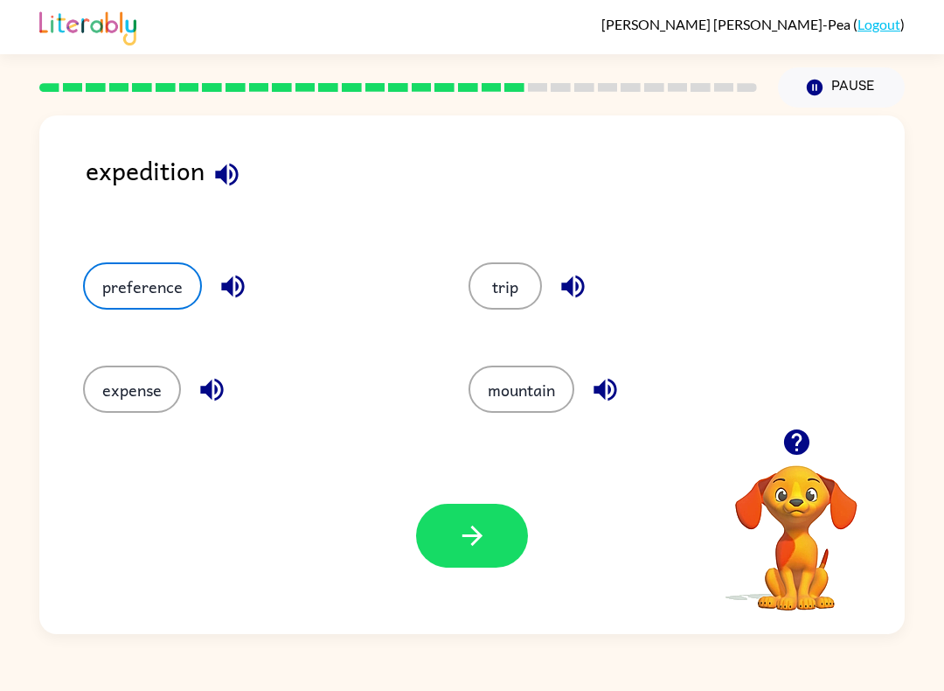
click at [121, 389] on button "expense" at bounding box center [132, 388] width 98 height 47
click at [442, 547] on button "button" at bounding box center [472, 536] width 112 height 64
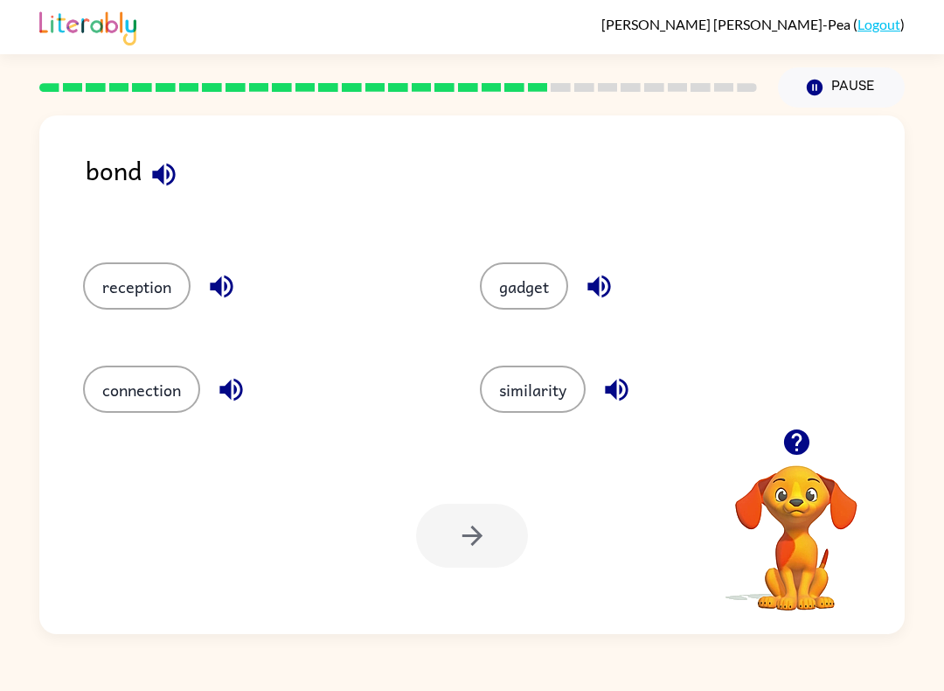
click at [551, 385] on button "similarity" at bounding box center [533, 388] width 106 height 47
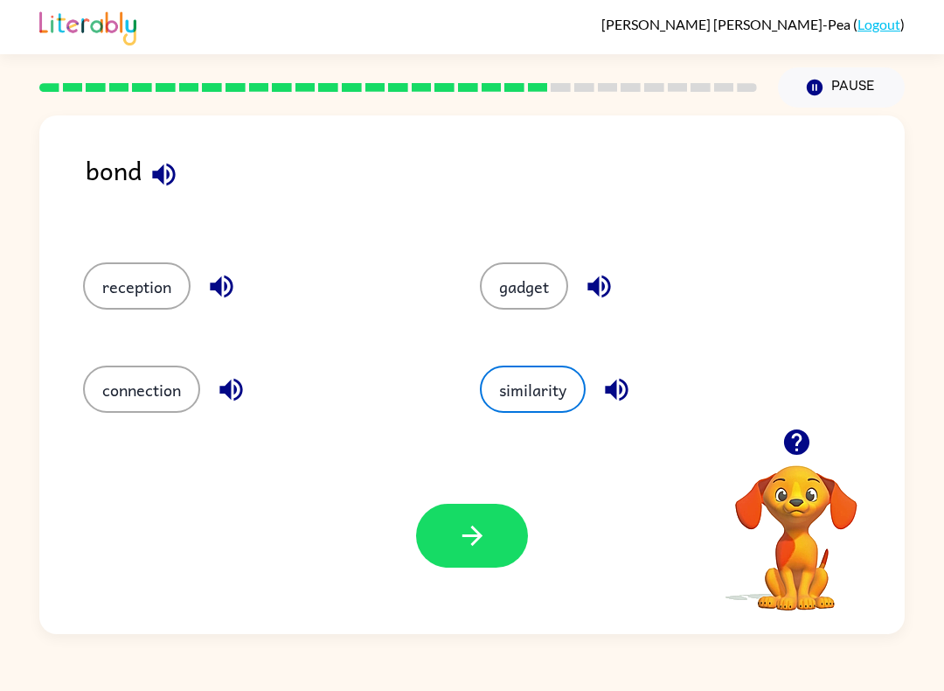
click at [480, 529] on icon "button" at bounding box center [472, 535] width 31 height 31
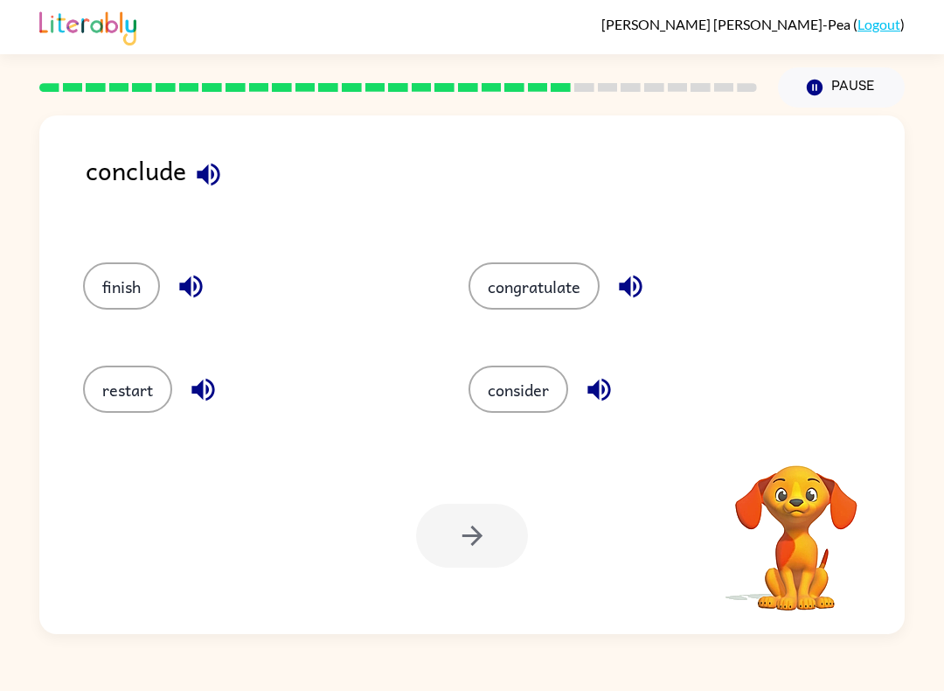
click at [107, 280] on button "finish" at bounding box center [121, 285] width 77 height 47
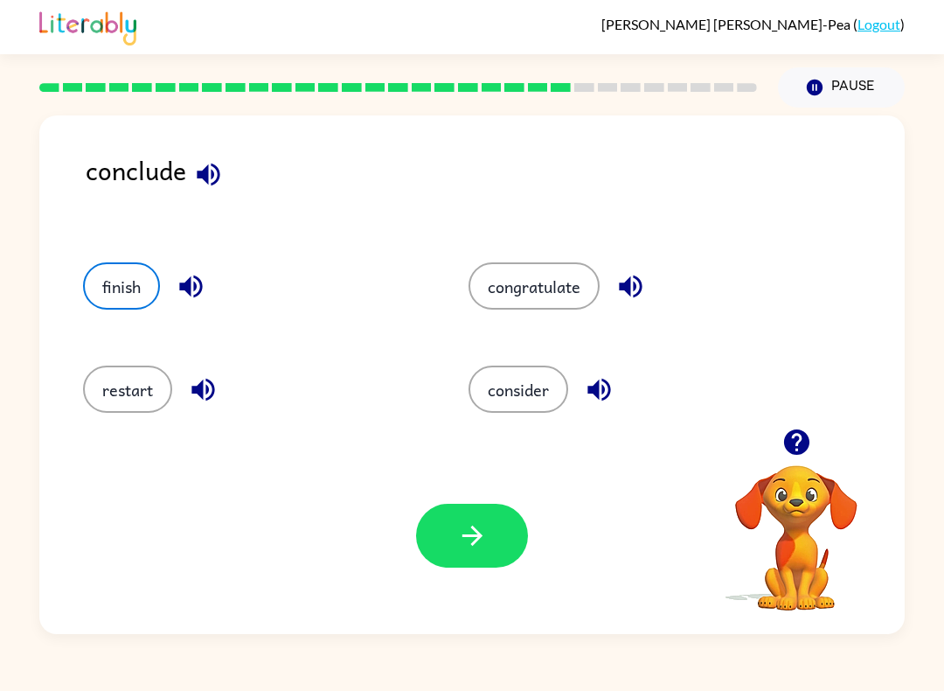
click at [463, 532] on icon "button" at bounding box center [472, 535] width 31 height 31
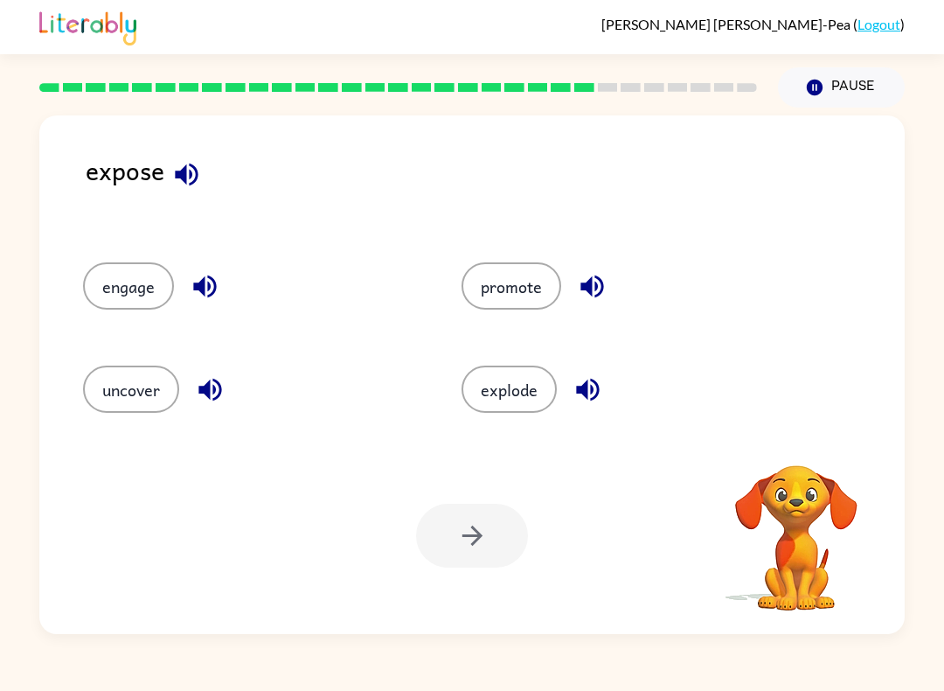
click at [101, 394] on button "uncover" at bounding box center [131, 388] width 96 height 47
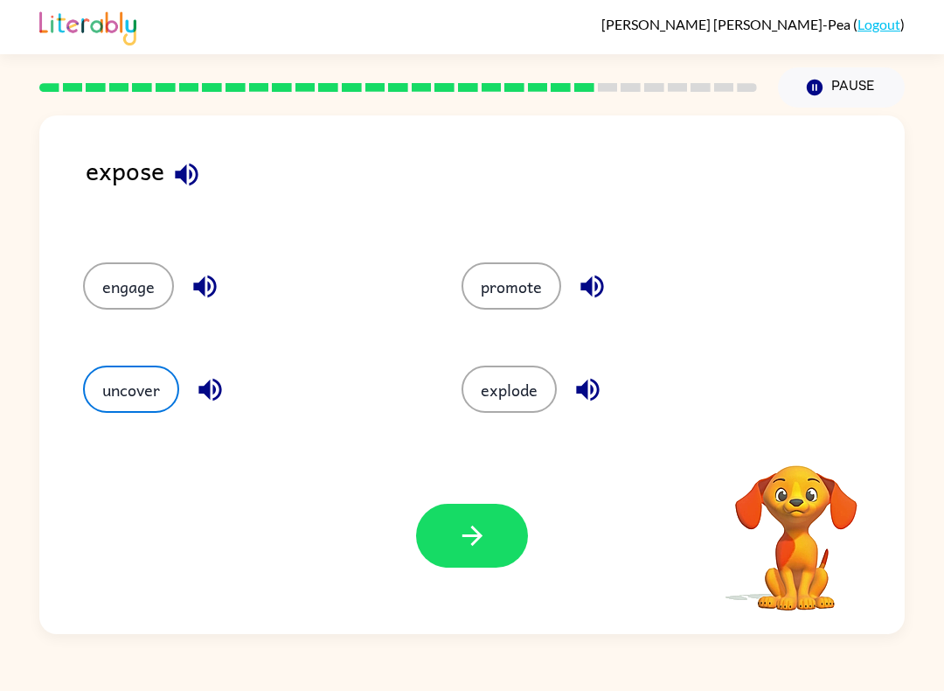
click at [465, 553] on button "button" at bounding box center [472, 536] width 112 height 64
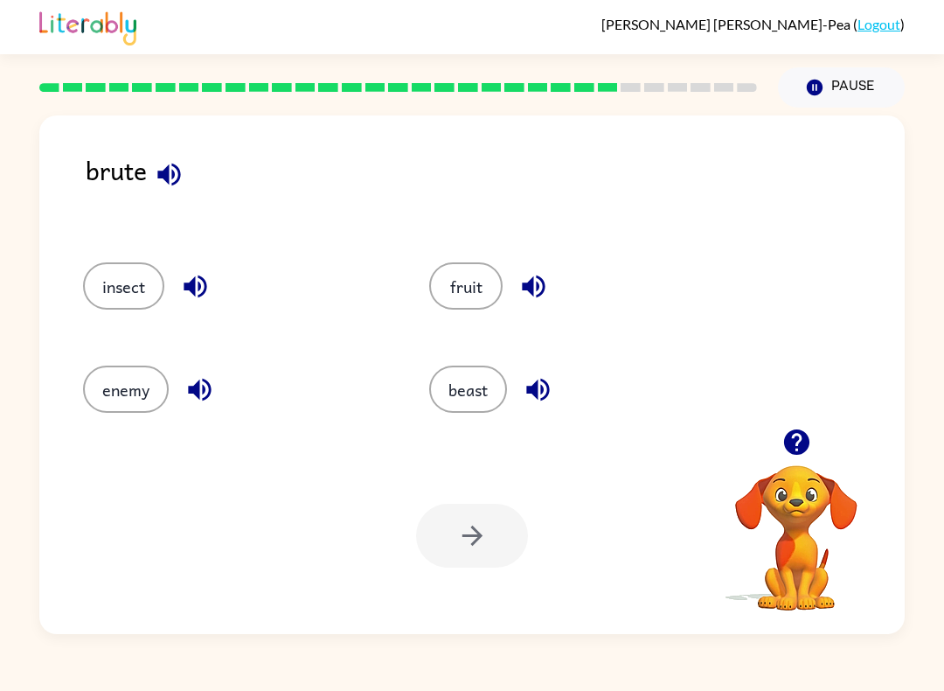
click at [470, 389] on button "beast" at bounding box center [468, 388] width 78 height 47
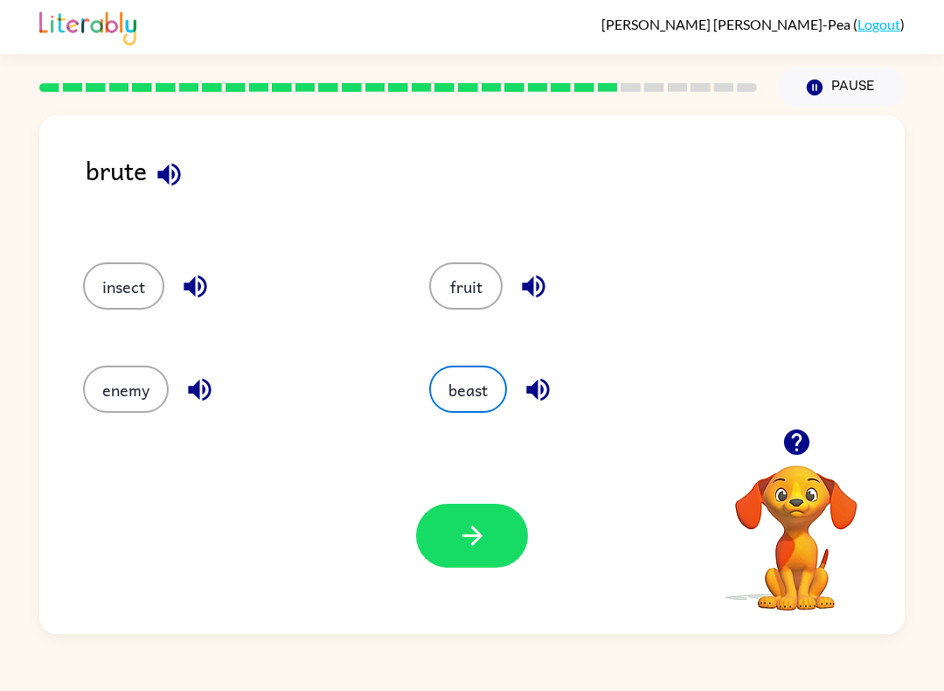
click at [490, 546] on button "button" at bounding box center [472, 536] width 112 height 64
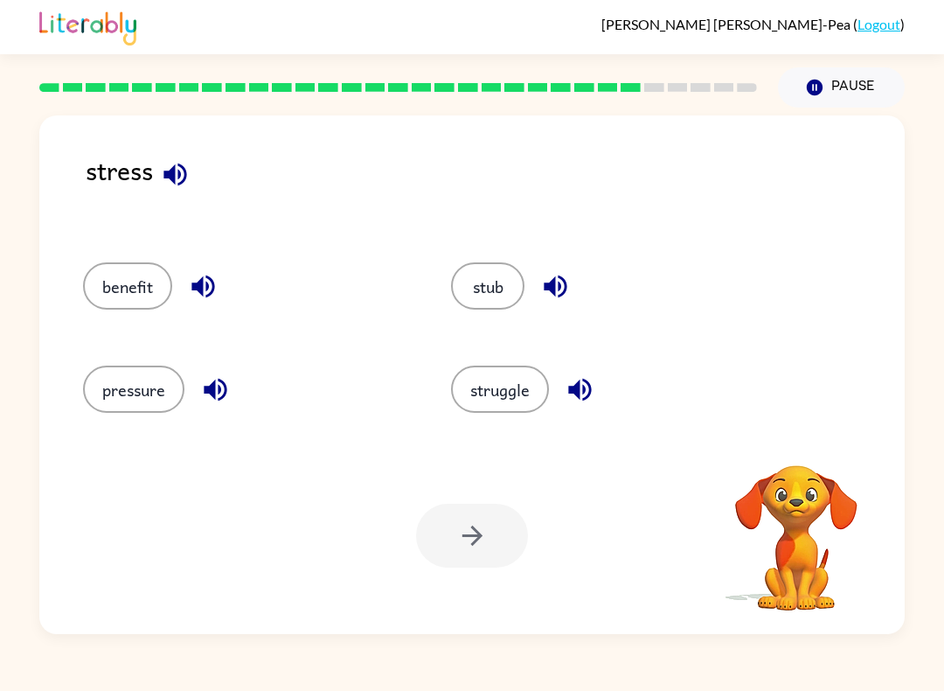
click at [157, 372] on button "pressure" at bounding box center [133, 388] width 101 height 47
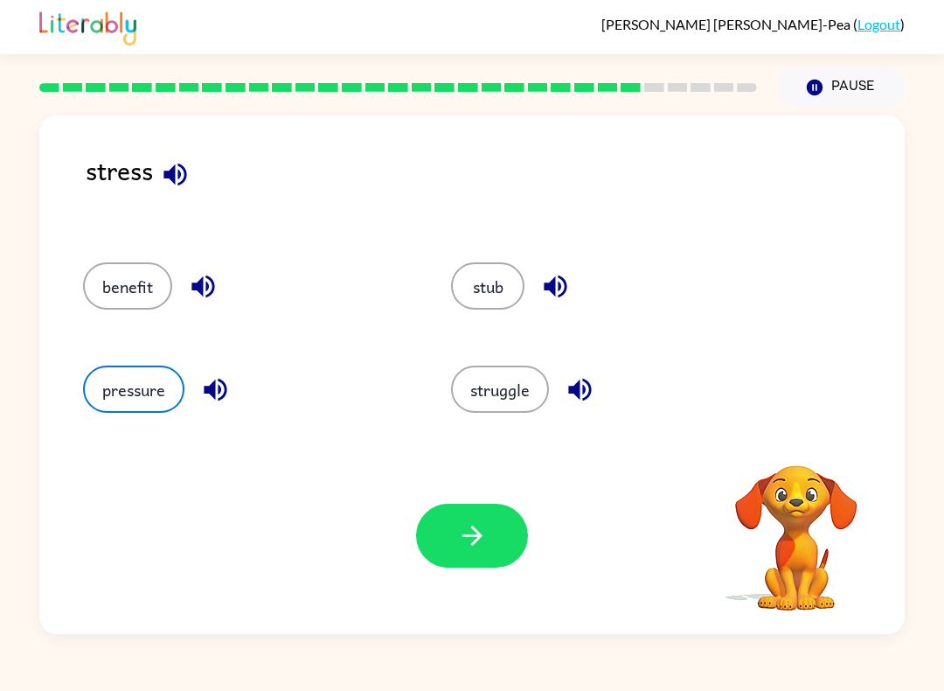
click at [491, 544] on button "button" at bounding box center [472, 536] width 112 height 64
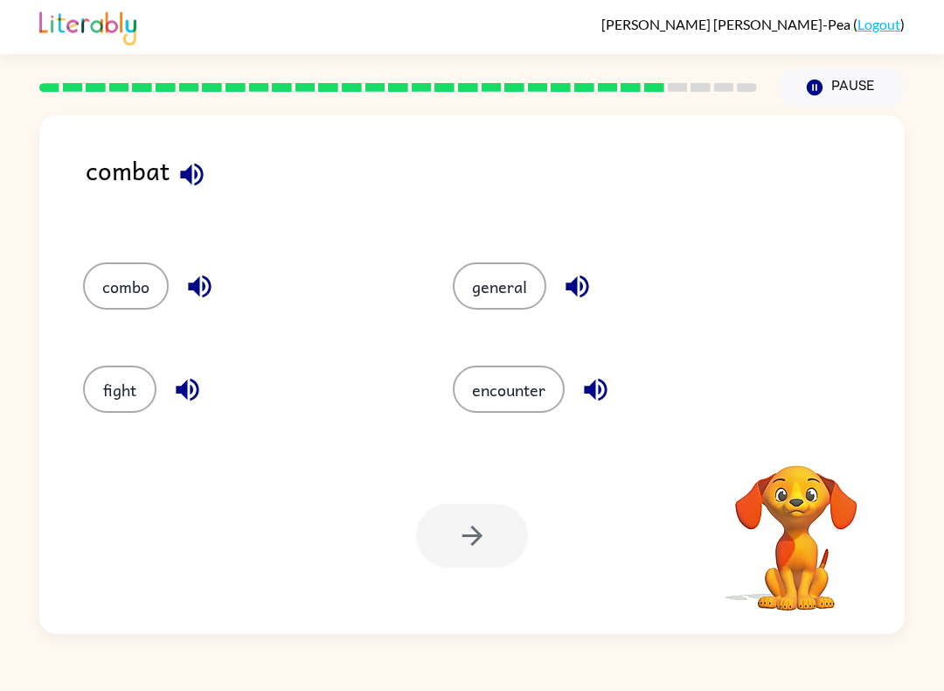
click at [124, 402] on button "fight" at bounding box center [119, 388] width 73 height 47
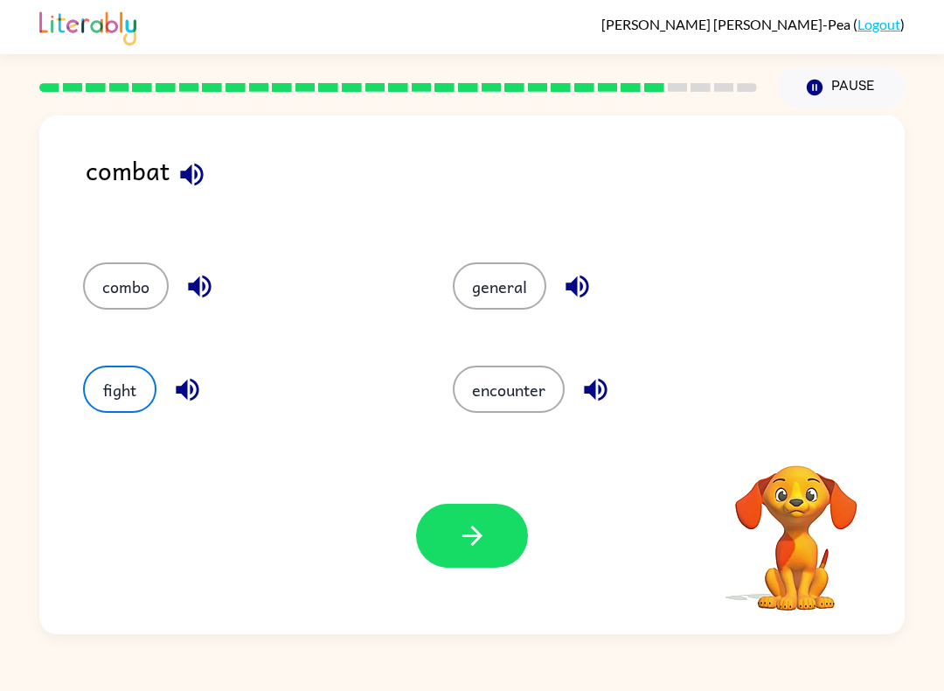
click at [434, 522] on button "button" at bounding box center [472, 536] width 112 height 64
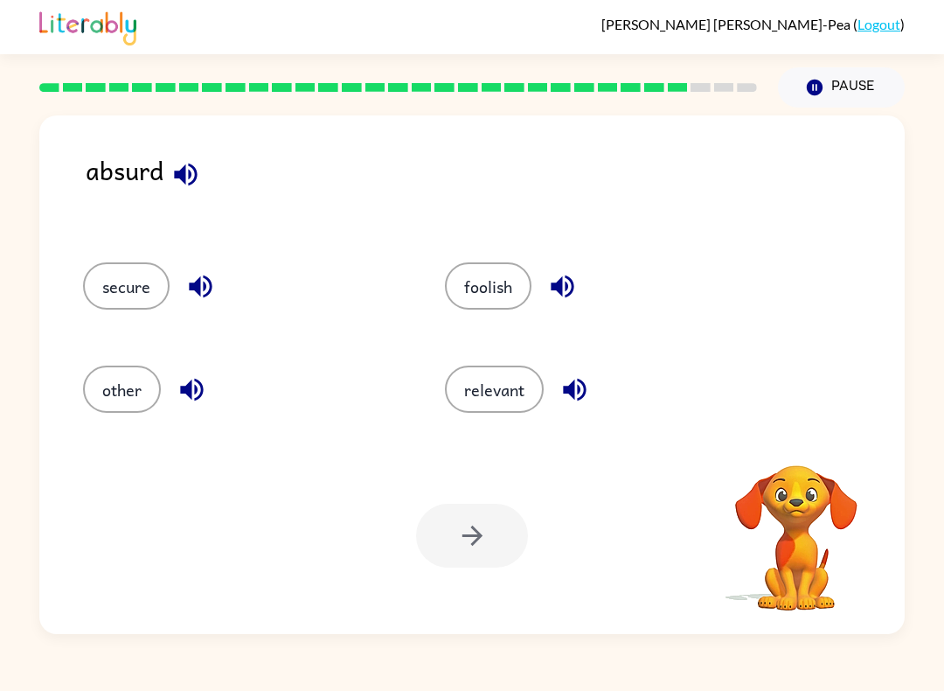
click at [480, 290] on button "foolish" at bounding box center [488, 285] width 87 height 47
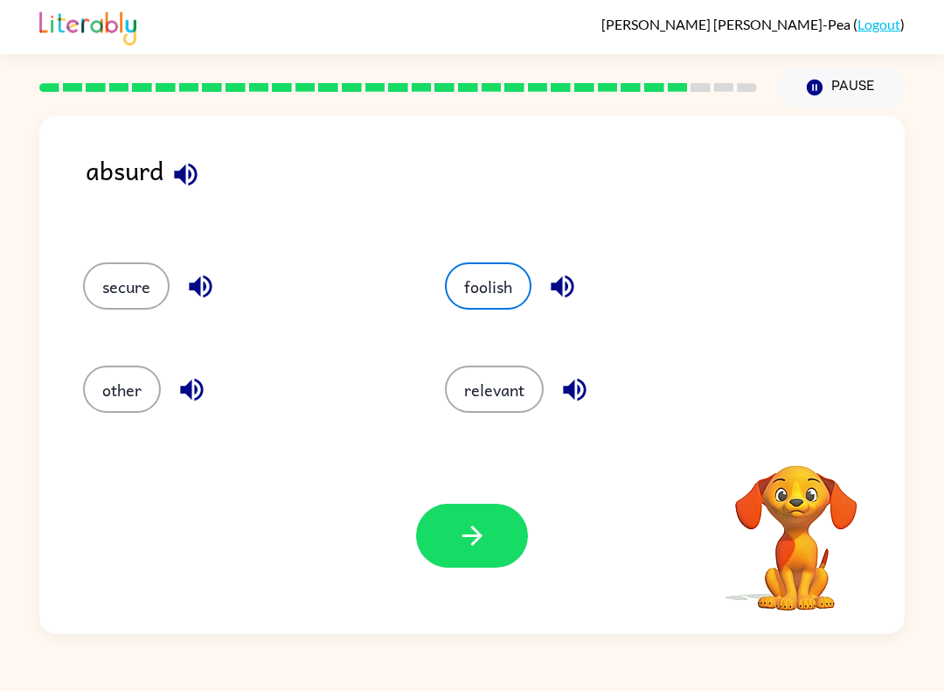
click at [462, 550] on icon "button" at bounding box center [472, 535] width 31 height 31
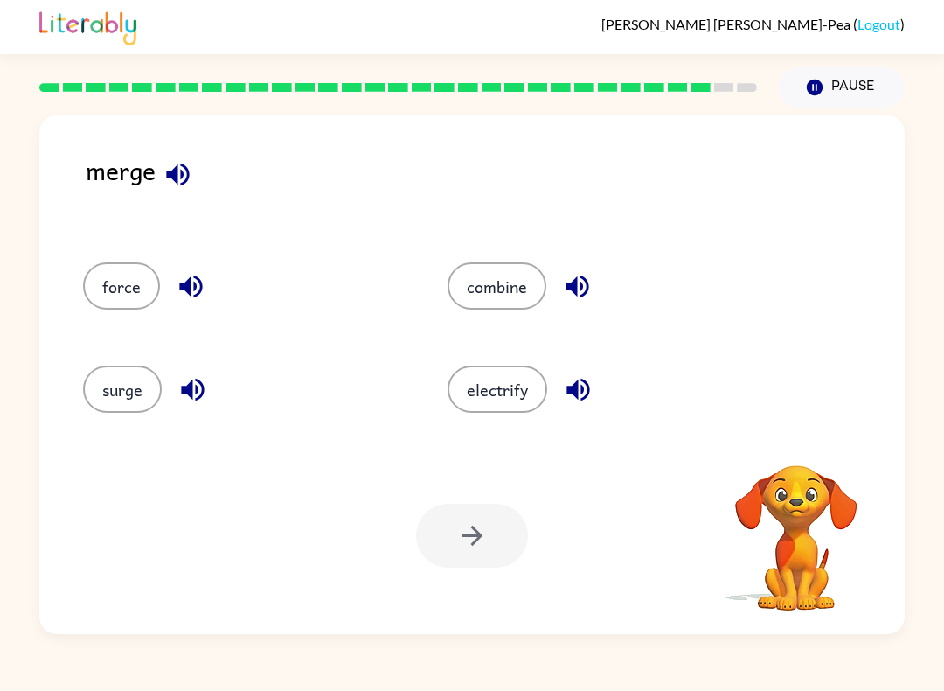
click at [484, 290] on button "combine" at bounding box center [497, 285] width 99 height 47
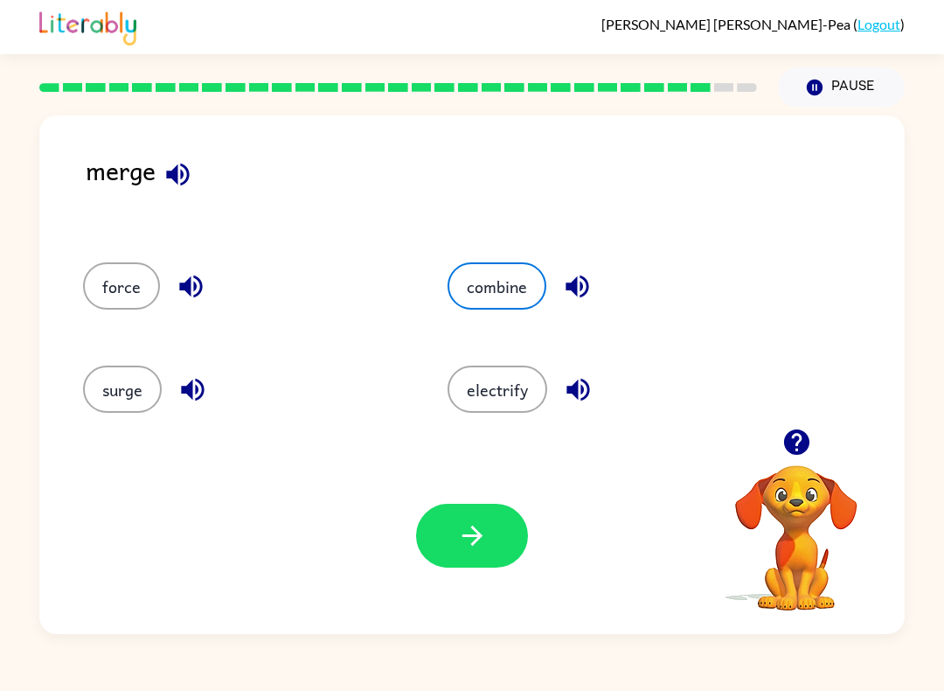
click at [454, 556] on button "button" at bounding box center [472, 536] width 112 height 64
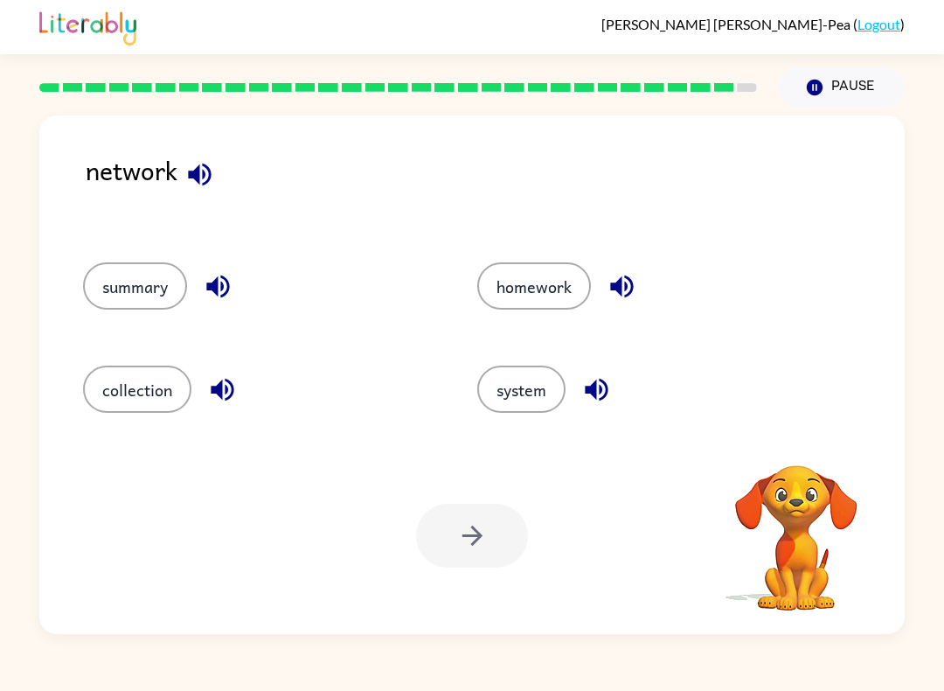
click at [505, 392] on button "system" at bounding box center [521, 388] width 88 height 47
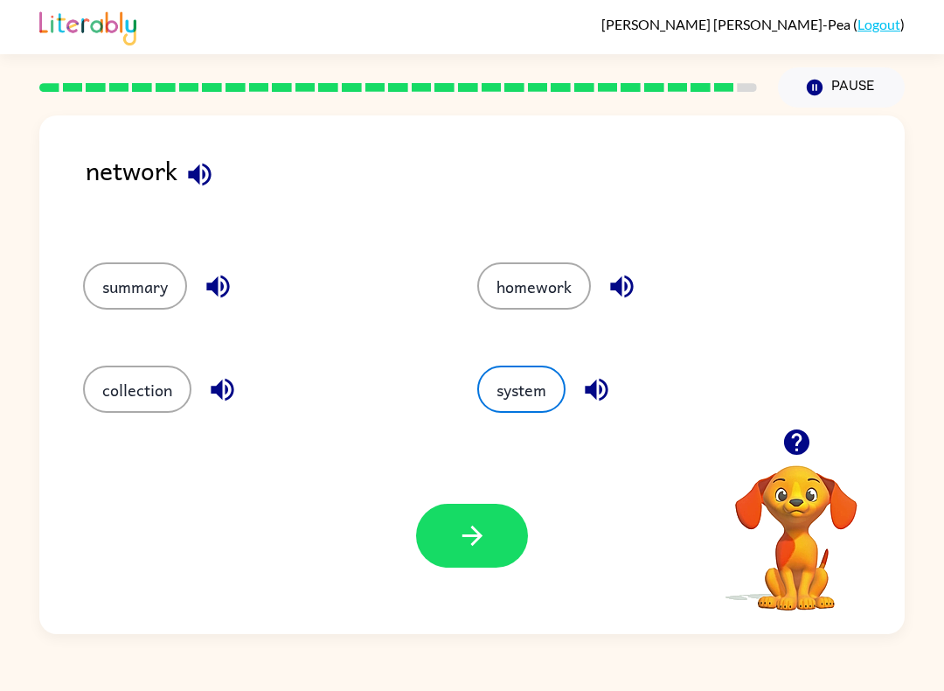
click at [484, 538] on icon "button" at bounding box center [472, 535] width 31 height 31
